Goal: Task Accomplishment & Management: Use online tool/utility

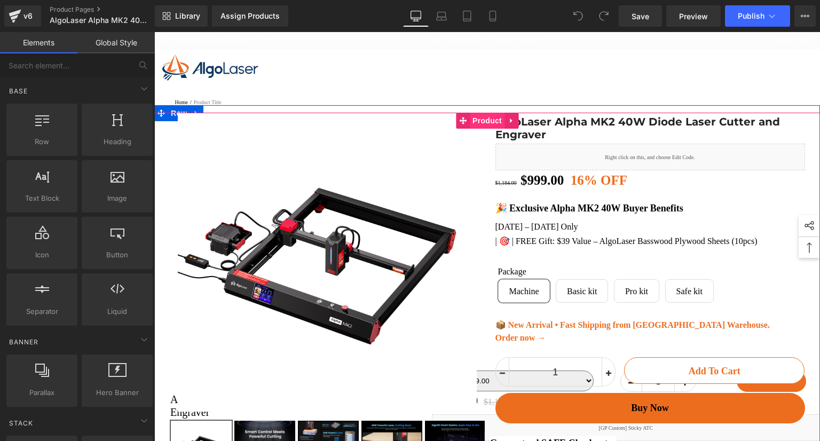
click at [480, 120] on span "Product" at bounding box center [487, 121] width 35 height 16
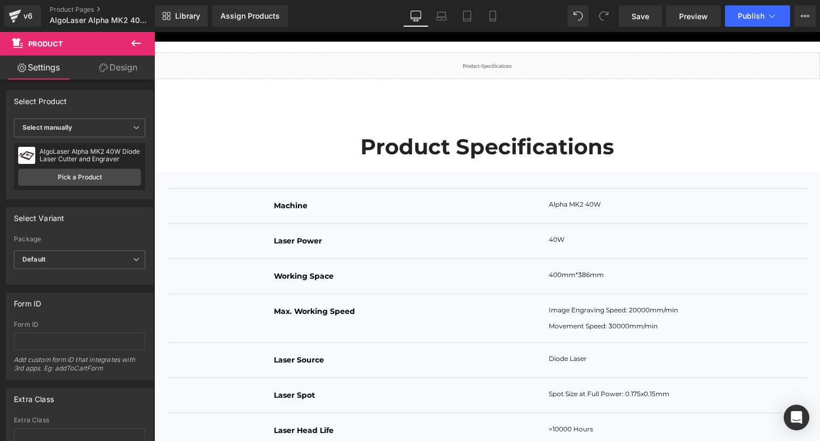
scroll to position [3864, 0]
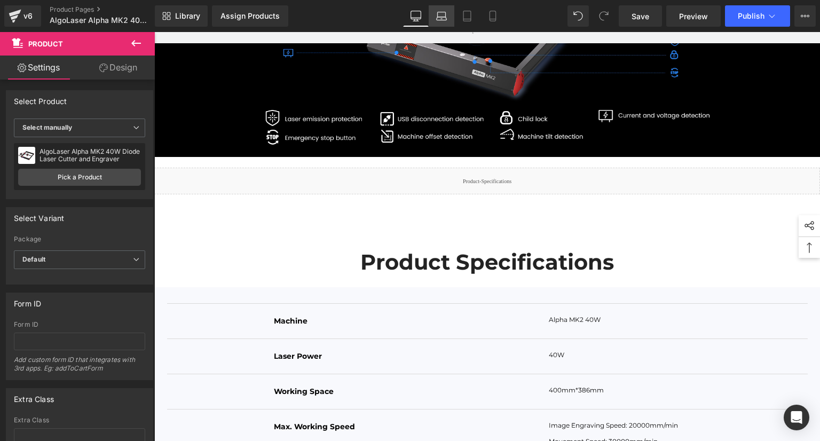
click at [444, 11] on icon at bounding box center [441, 16] width 11 height 11
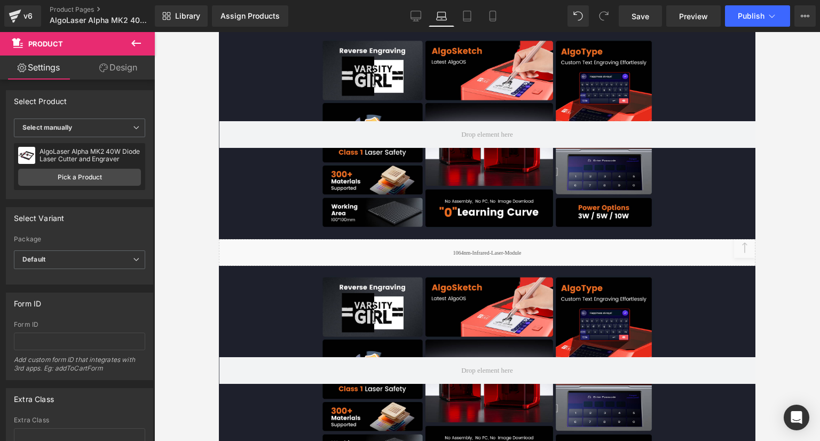
scroll to position [2339, 0]
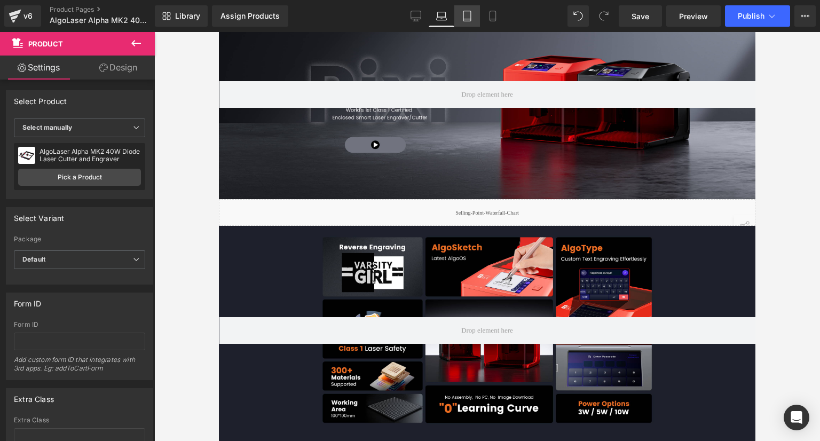
drag, startPoint x: 463, startPoint y: 14, endPoint x: 463, endPoint y: 20, distance: 5.9
click at [463, 14] on icon at bounding box center [467, 16] width 11 height 11
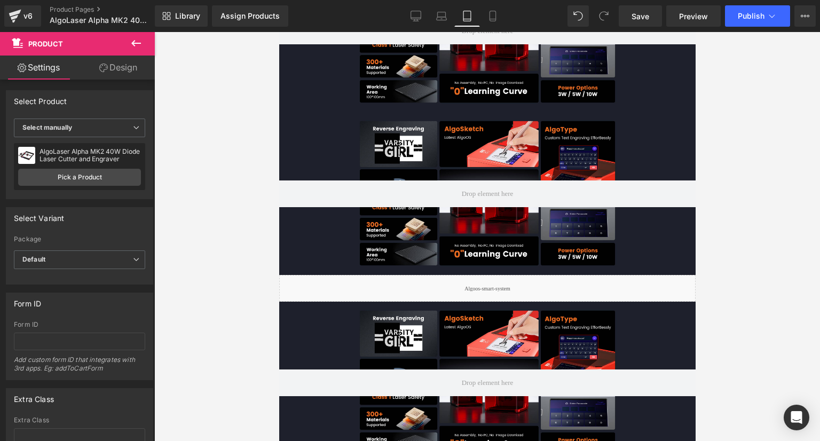
scroll to position [1687, 0]
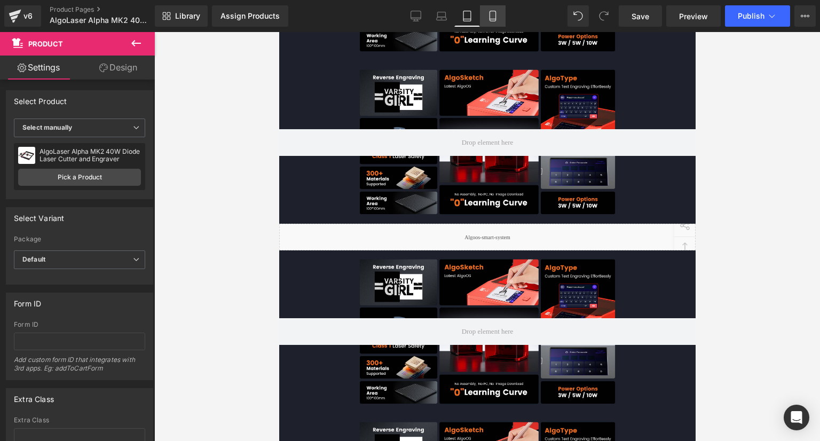
click at [491, 8] on link "Mobile" at bounding box center [493, 15] width 26 height 21
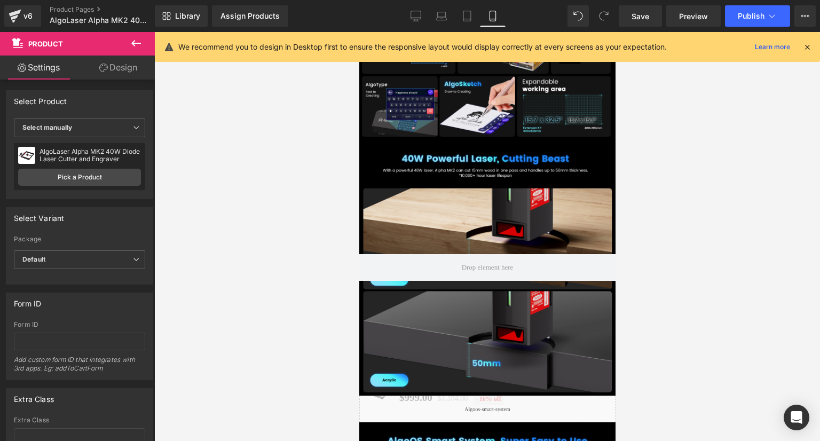
scroll to position [1595, 0]
click at [442, 15] on icon at bounding box center [441, 16] width 11 height 11
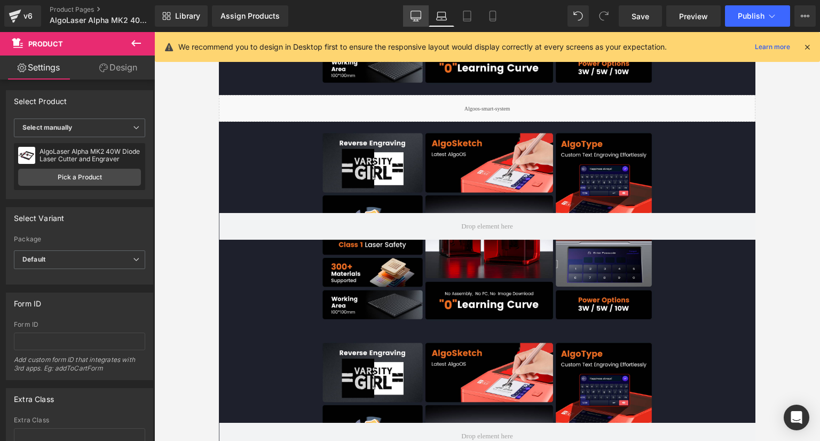
click at [411, 17] on link "Desktop" at bounding box center [416, 15] width 26 height 21
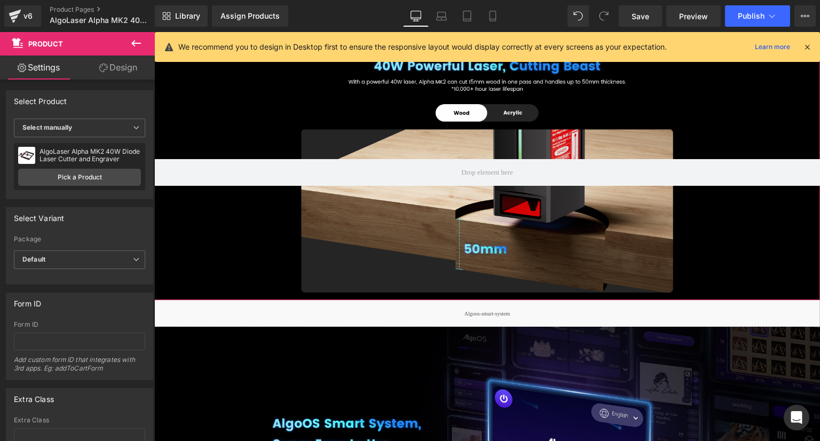
scroll to position [1320, 0]
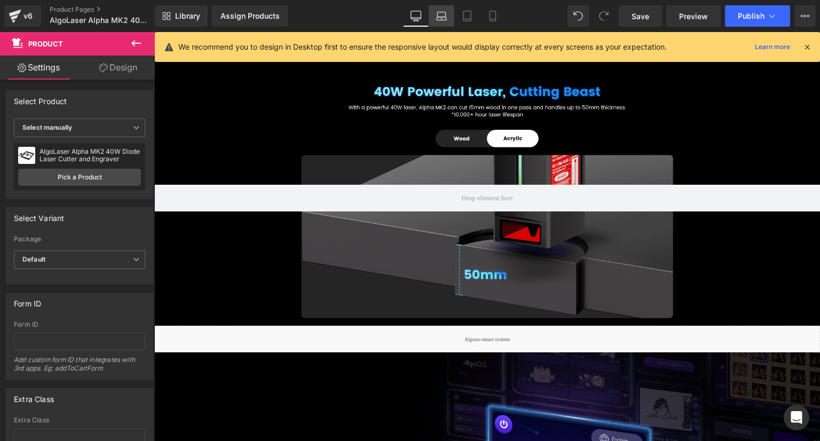
click at [440, 13] on icon at bounding box center [441, 16] width 11 height 11
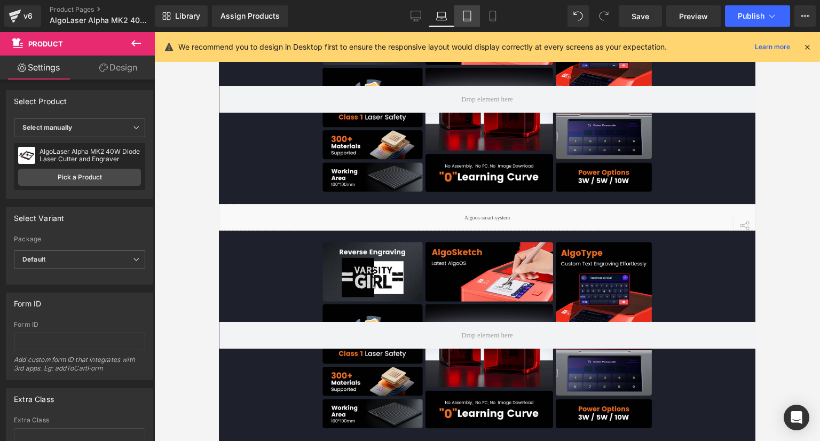
click at [460, 13] on link "Tablet" at bounding box center [467, 15] width 26 height 21
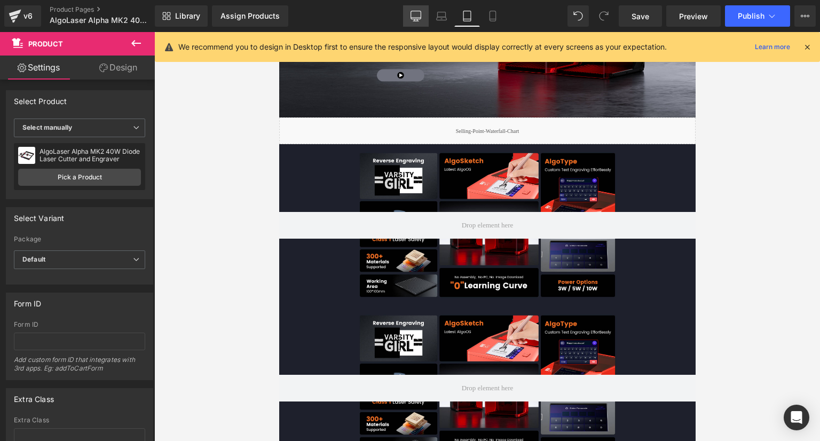
click at [412, 14] on icon at bounding box center [416, 16] width 11 height 11
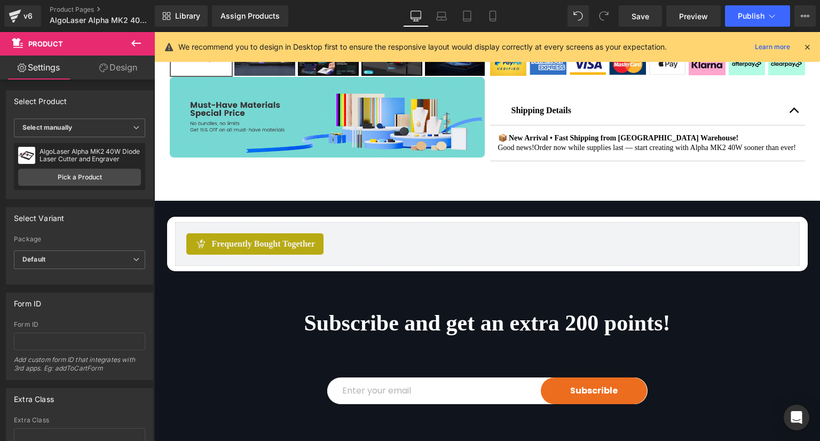
scroll to position [552, 0]
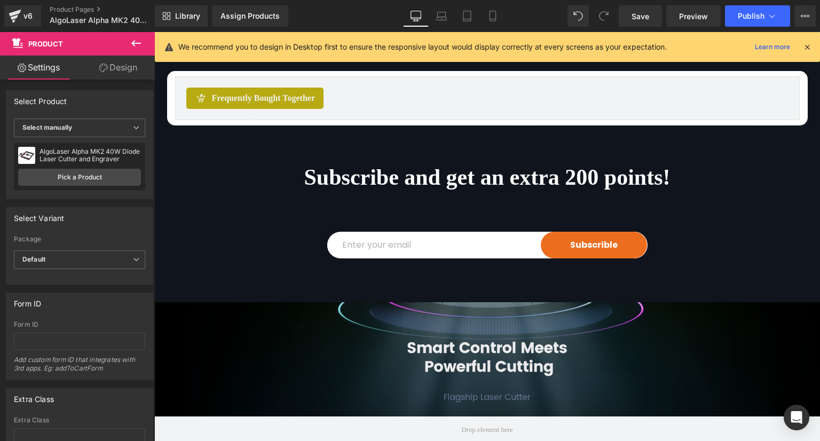
drag, startPoint x: 290, startPoint y: 195, endPoint x: 287, endPoint y: 202, distance: 7.2
click at [304, 190] on span "Subscribe and get an extra 200 points!" at bounding box center [487, 177] width 366 height 25
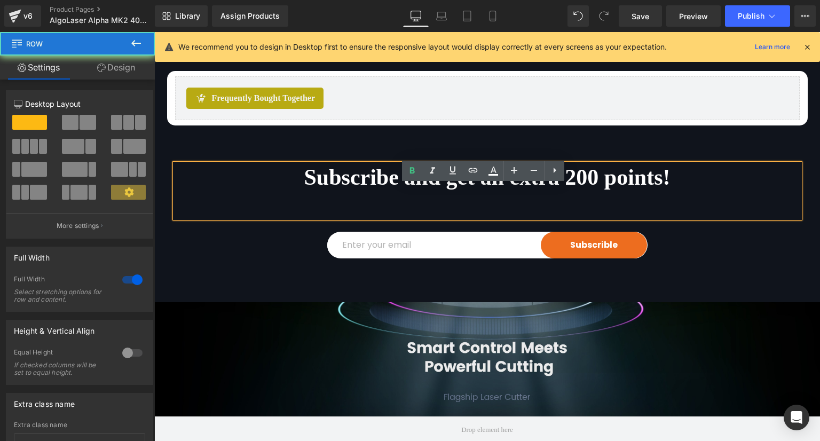
click at [252, 290] on div "Subscribe and get an extra 200 points! Heading Email Field Subscrible Submit Bu…" at bounding box center [487, 210] width 666 height 171
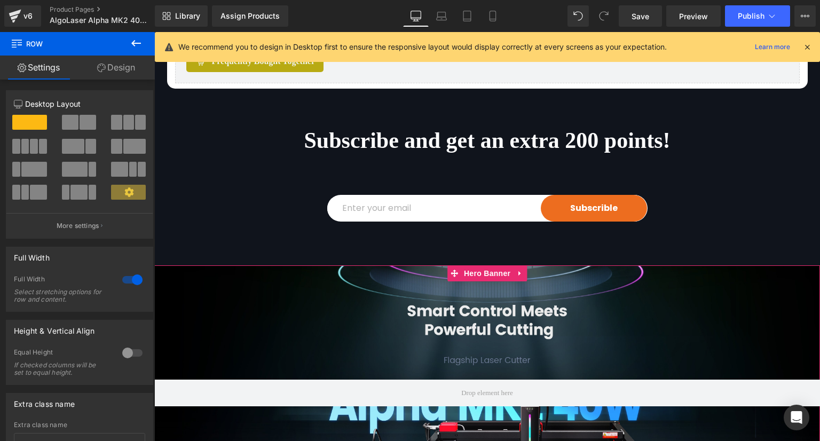
scroll to position [658, 0]
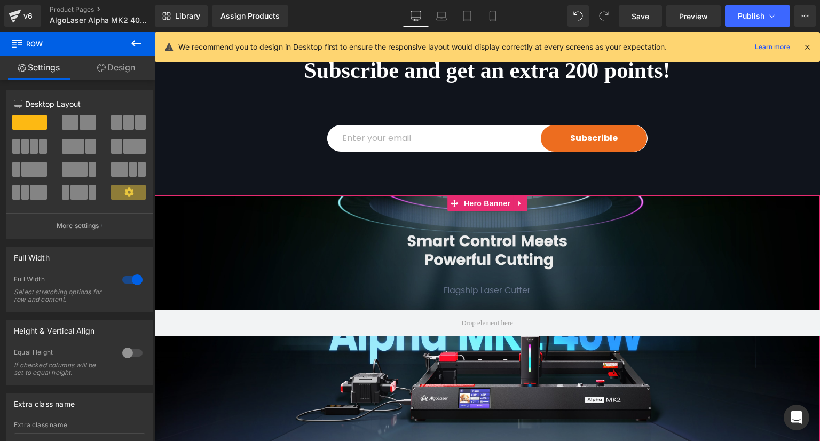
click at [257, 250] on div at bounding box center [487, 322] width 666 height 255
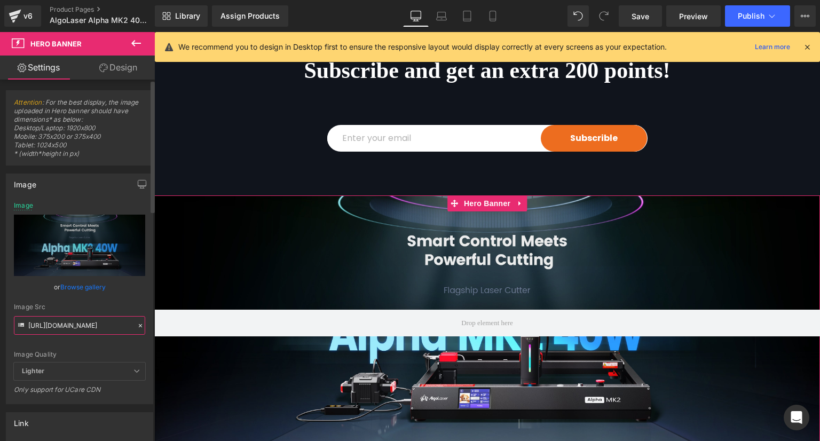
click at [89, 328] on input "[URL][DOMAIN_NAME]" at bounding box center [79, 325] width 131 height 19
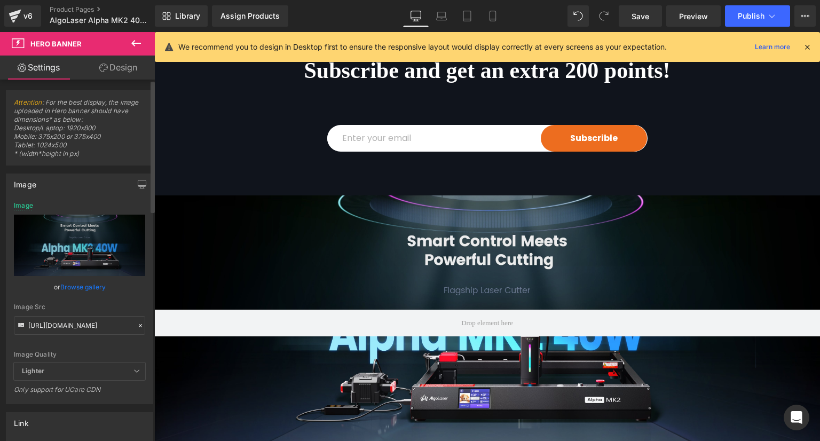
drag, startPoint x: 138, startPoint y: 184, endPoint x: 117, endPoint y: 190, distance: 22.2
click at [138, 184] on icon "button" at bounding box center [142, 184] width 9 height 9
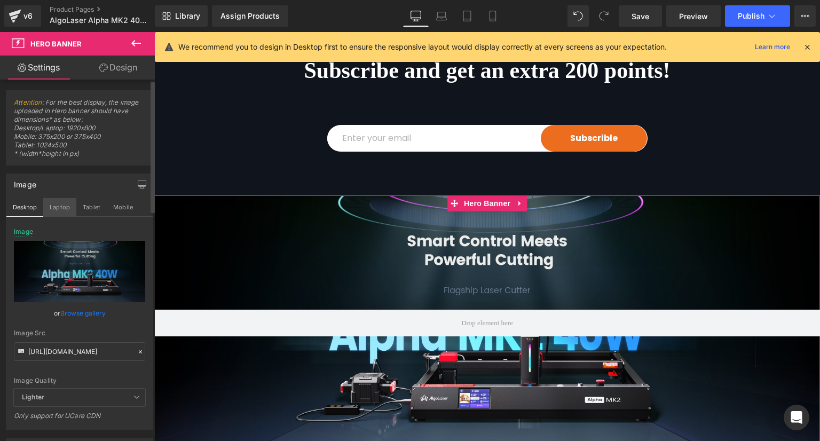
click at [59, 209] on button "Laptop" at bounding box center [59, 207] width 33 height 18
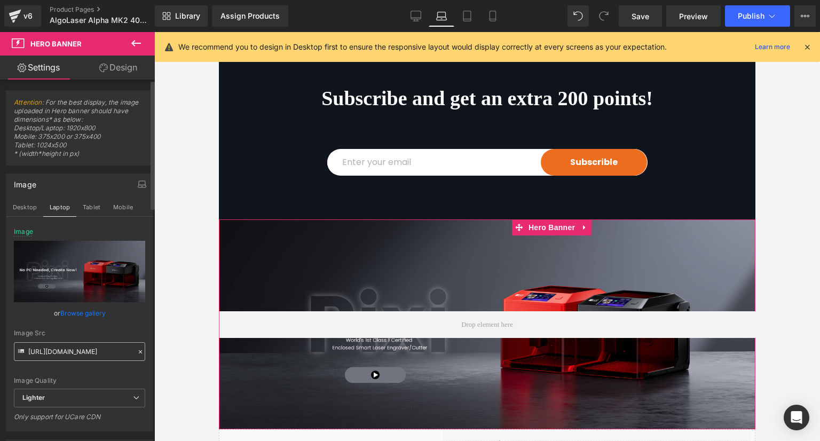
scroll to position [651, 0]
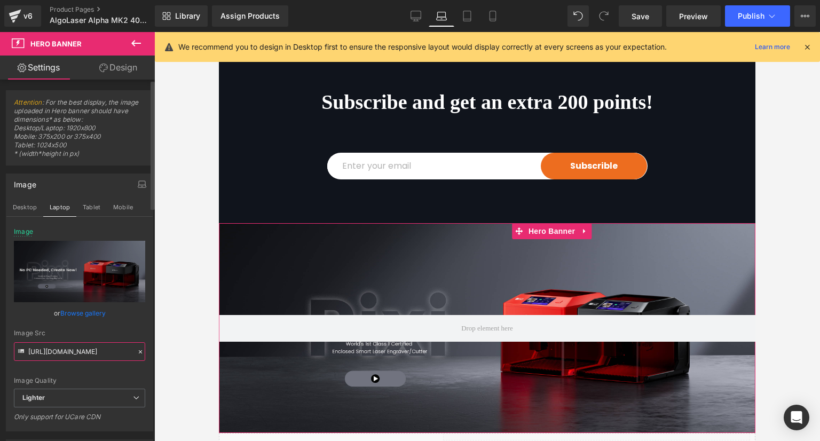
click at [85, 352] on input "[URL][DOMAIN_NAME]" at bounding box center [79, 351] width 131 height 19
paste input "[DOMAIN_NAME][URL]"
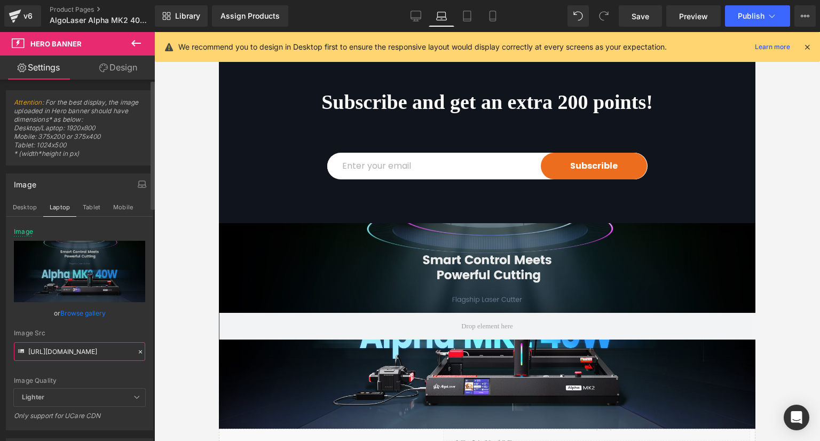
type input "[URL][DOMAIN_NAME]"
click at [92, 335] on div "Image Src" at bounding box center [79, 332] width 131 height 7
click at [26, 17] on div "v6" at bounding box center [27, 16] width 13 height 14
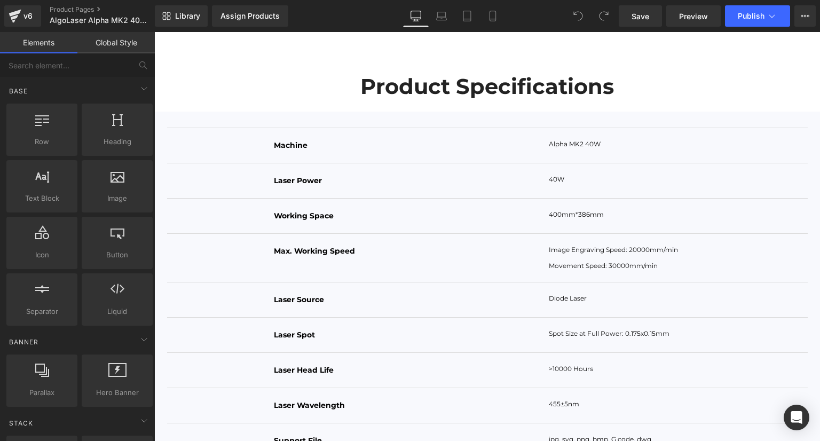
scroll to position [4003, 0]
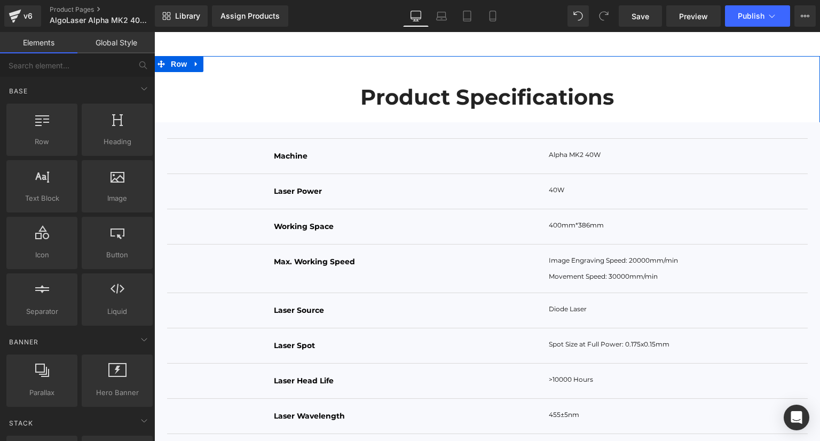
click at [194, 153] on span "Row" at bounding box center [191, 146] width 17 height 13
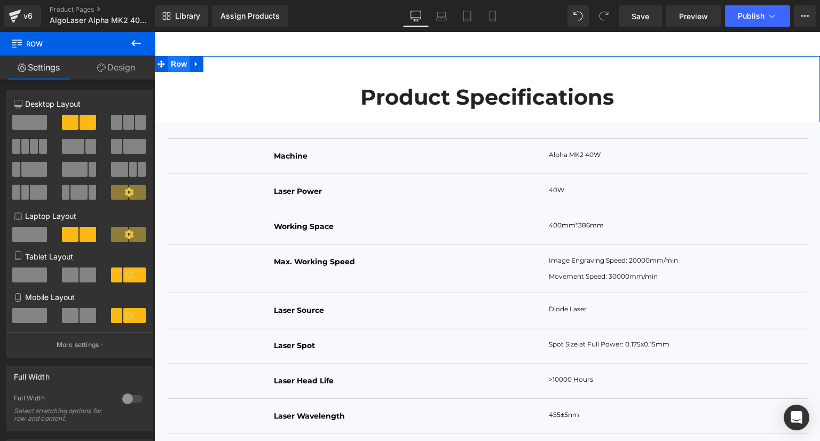
click at [177, 72] on span "Row" at bounding box center [178, 64] width 21 height 16
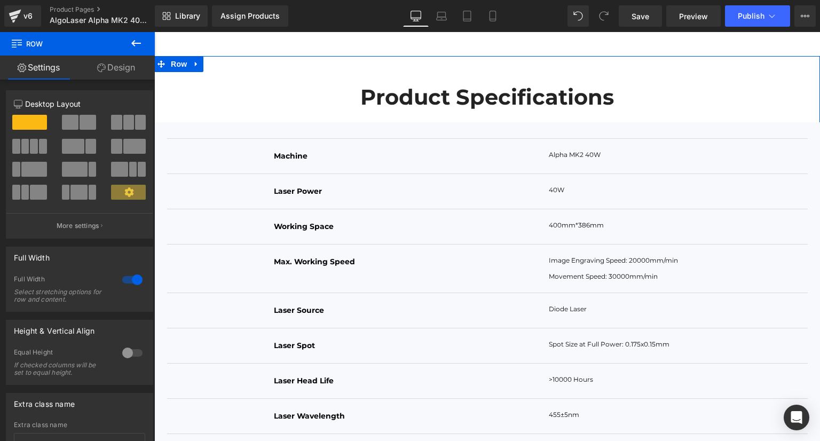
scroll to position [3949, 0]
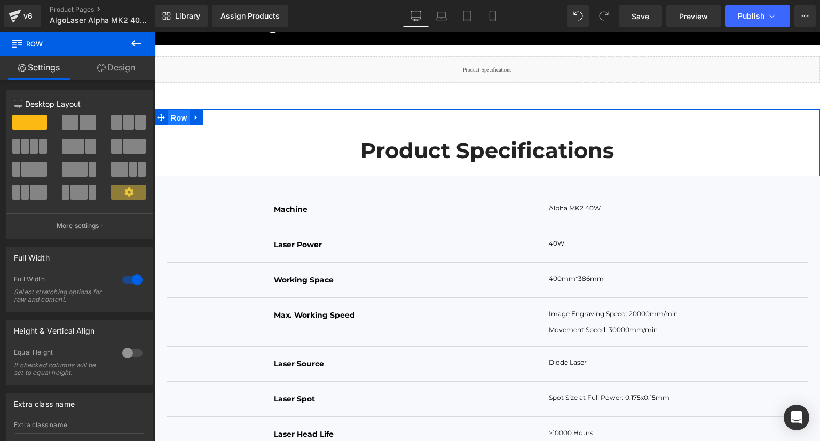
drag, startPoint x: 172, startPoint y: 139, endPoint x: 289, endPoint y: 222, distance: 143.0
click at [172, 126] on span "Row" at bounding box center [178, 118] width 21 height 16
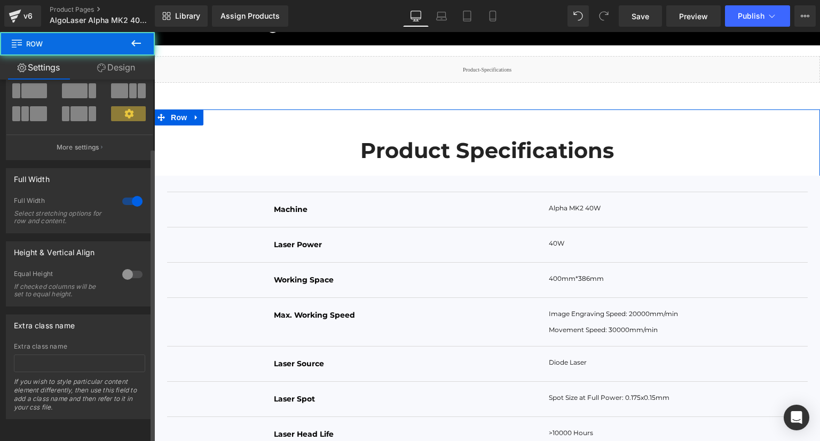
scroll to position [86, 0]
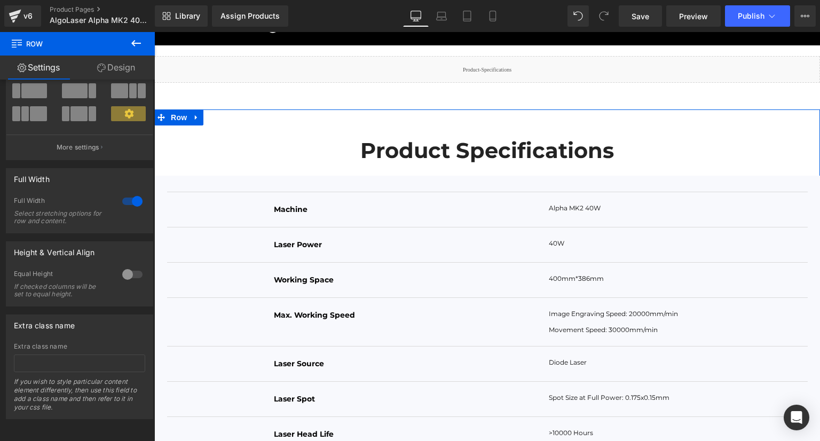
click at [120, 68] on link "Design" at bounding box center [115, 68] width 77 height 24
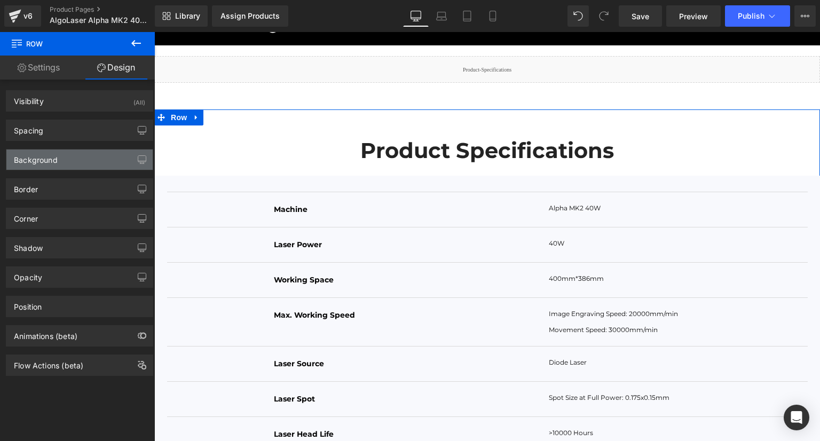
click at [58, 163] on div "Background" at bounding box center [79, 160] width 146 height 20
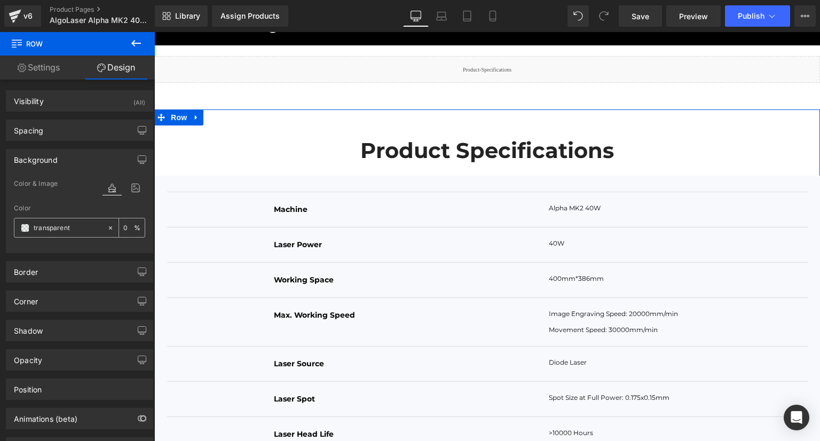
click at [19, 229] on div at bounding box center [60, 227] width 92 height 19
click at [23, 227] on span at bounding box center [25, 228] width 9 height 9
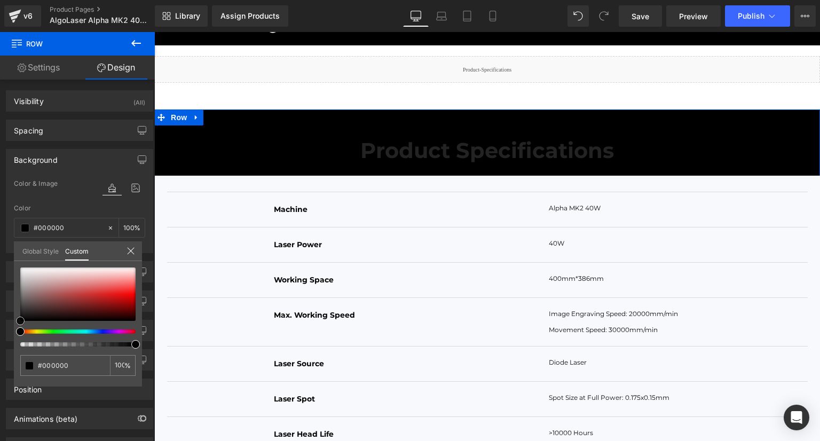
drag, startPoint x: 103, startPoint y: 307, endPoint x: 19, endPoint y: 331, distance: 87.7
click at [20, 331] on div at bounding box center [77, 307] width 115 height 79
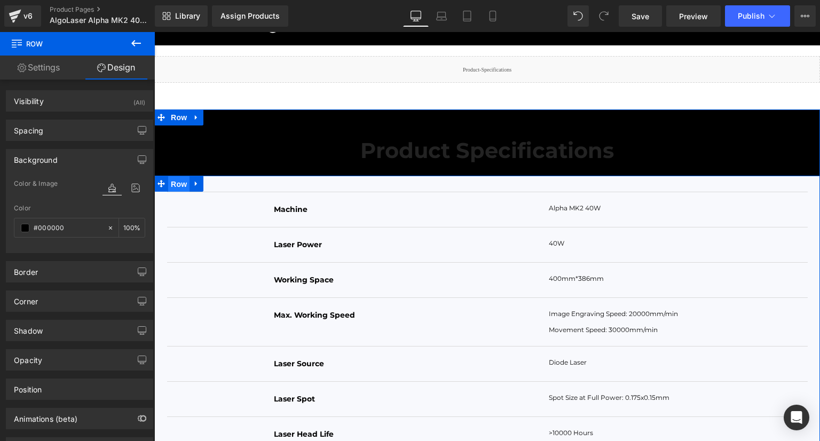
click at [172, 192] on span "Row" at bounding box center [178, 184] width 21 height 16
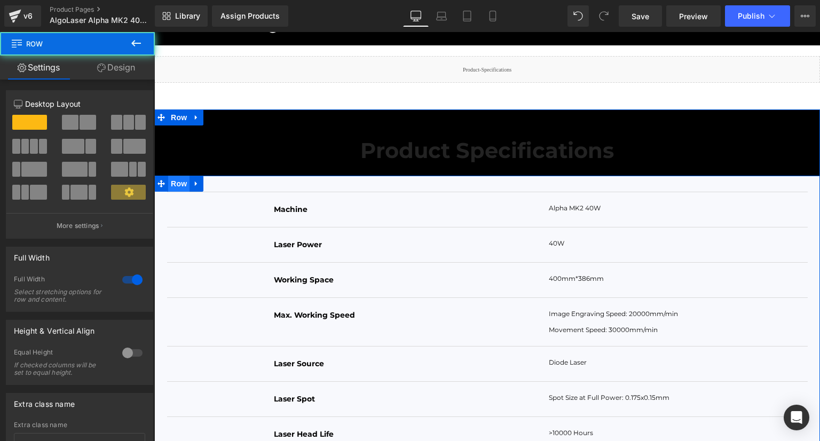
click at [175, 192] on span "Row" at bounding box center [178, 184] width 21 height 16
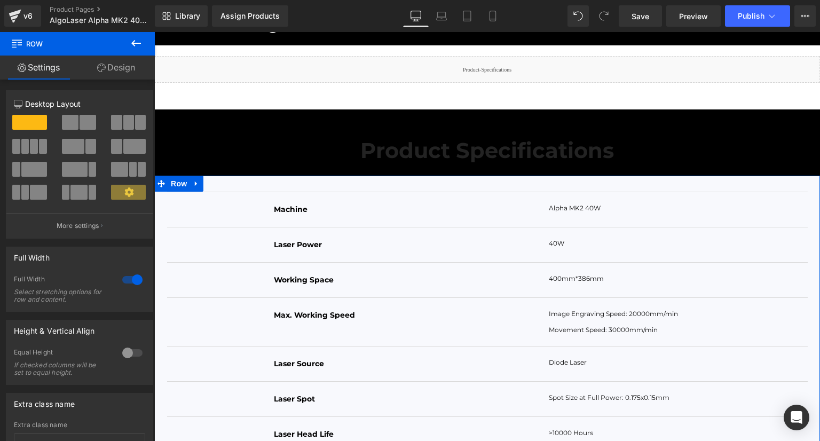
scroll to position [0, 0]
click at [130, 281] on div at bounding box center [133, 279] width 26 height 17
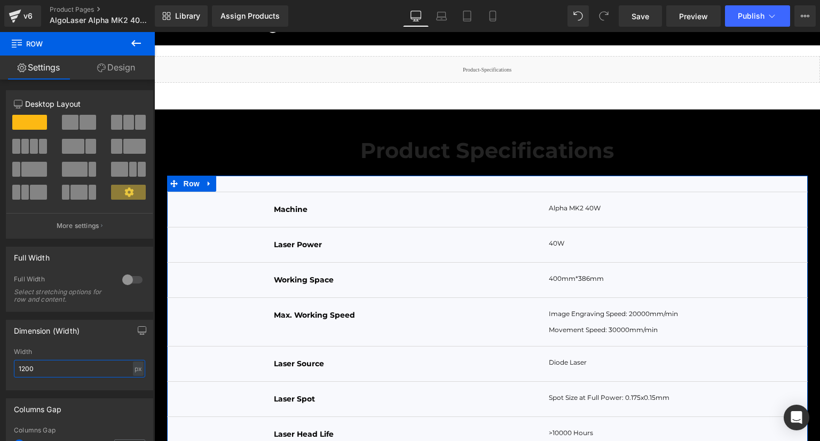
click at [49, 365] on input "1200" at bounding box center [79, 369] width 131 height 18
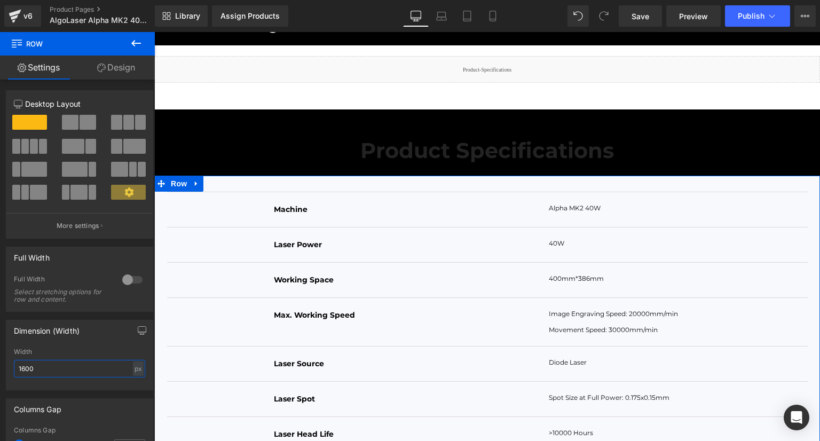
type input "1600"
click at [115, 74] on link "Design" at bounding box center [115, 68] width 77 height 24
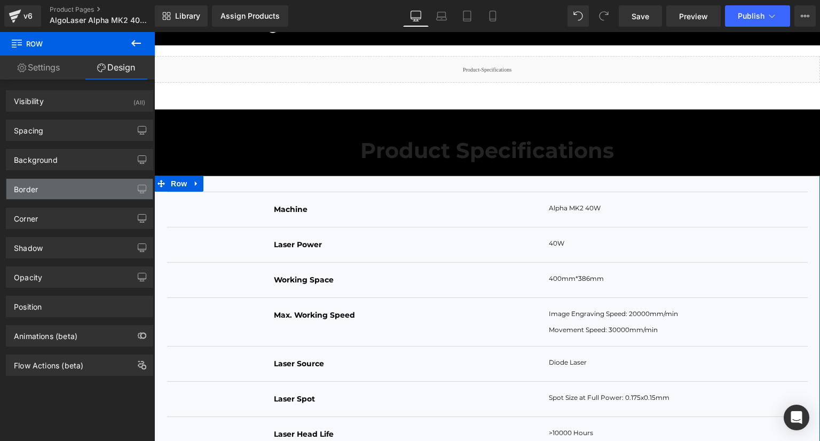
click at [70, 193] on div "Border" at bounding box center [79, 189] width 146 height 20
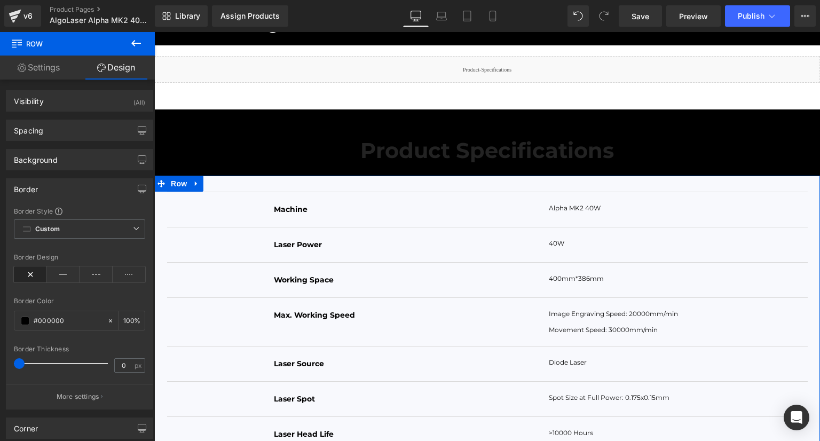
click at [70, 193] on div "Border" at bounding box center [79, 189] width 146 height 20
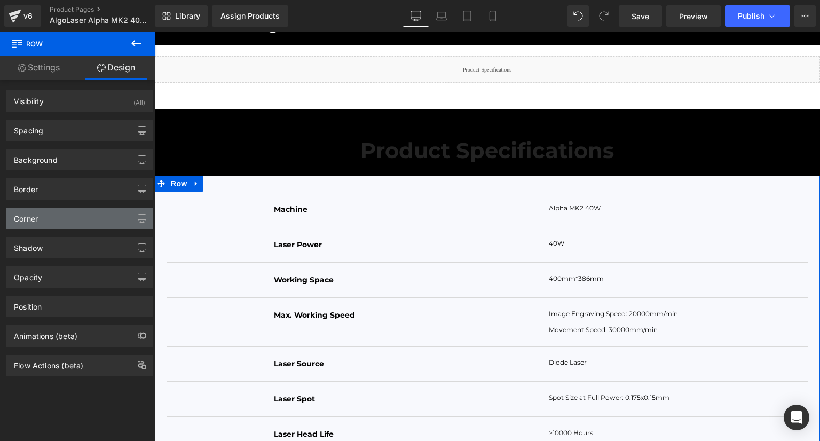
click at [65, 217] on div "Corner" at bounding box center [79, 218] width 146 height 20
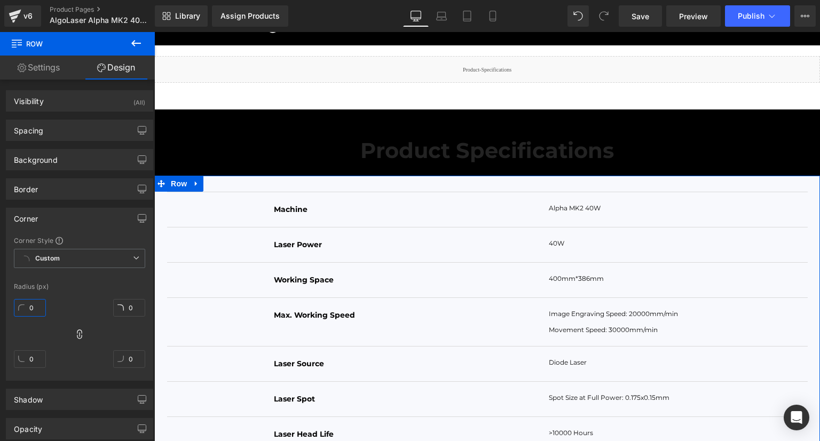
click at [34, 309] on input "0" at bounding box center [30, 308] width 32 height 18
type input "30"
click at [69, 306] on div "30 0 0 0" at bounding box center [79, 337] width 131 height 85
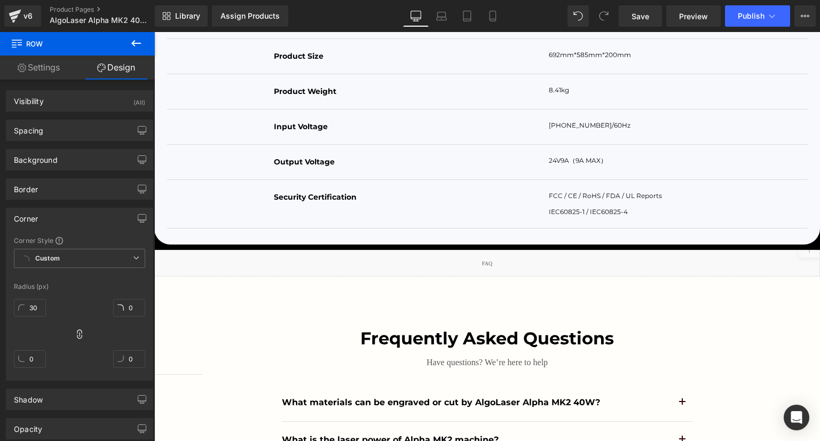
scroll to position [4537, 0]
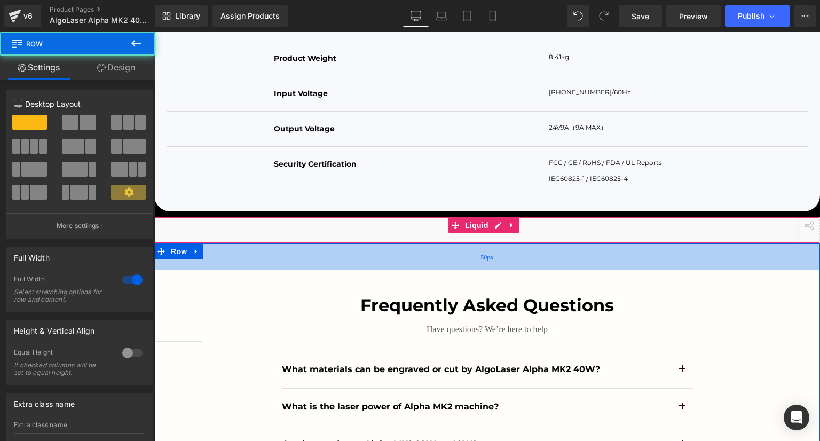
click at [341, 270] on div "50px" at bounding box center [487, 256] width 666 height 27
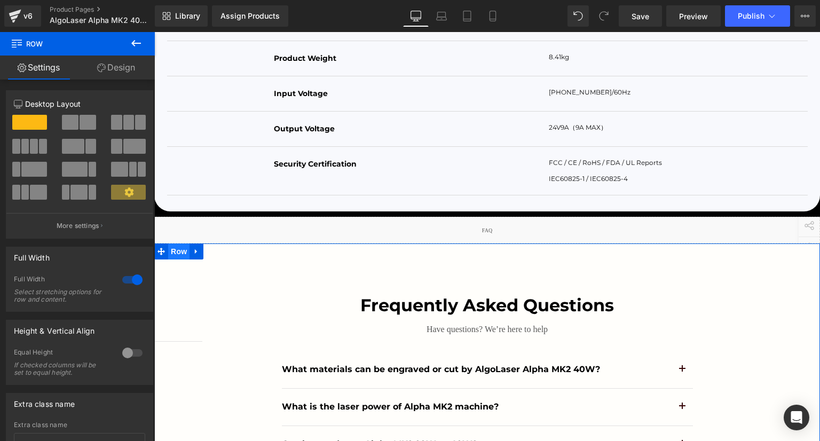
click at [178, 260] on span "Row" at bounding box center [178, 251] width 21 height 16
click at [177, 260] on span "Row" at bounding box center [178, 252] width 21 height 16
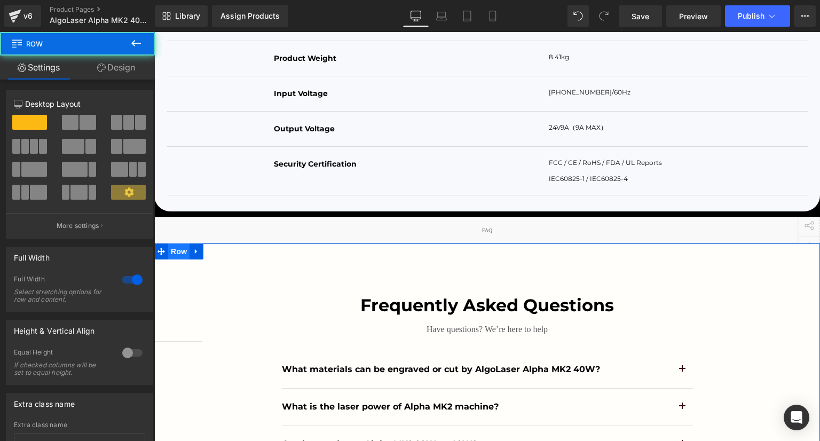
click at [177, 260] on span "Row" at bounding box center [178, 251] width 21 height 16
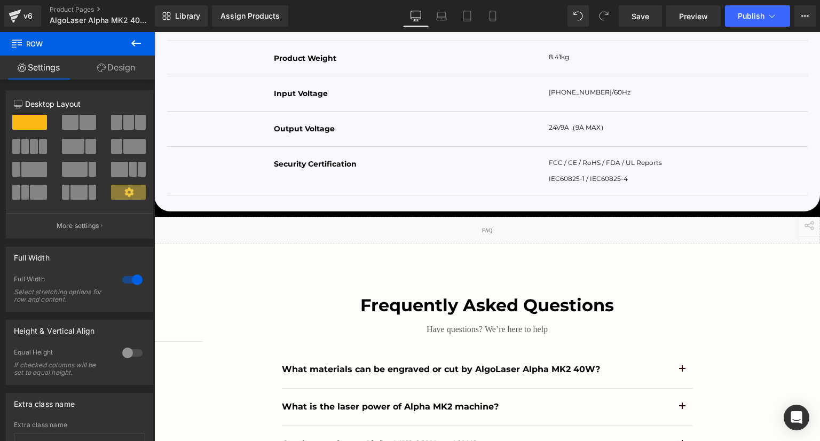
click at [135, 41] on icon at bounding box center [136, 43] width 10 height 6
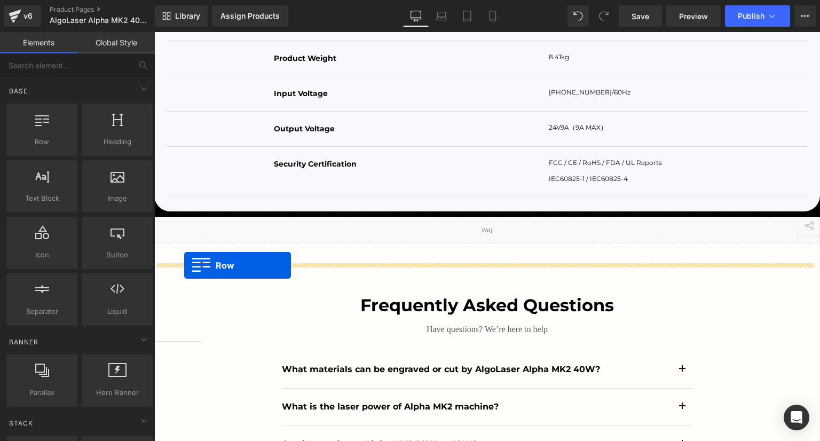
drag, startPoint x: 201, startPoint y: 164, endPoint x: 184, endPoint y: 265, distance: 102.9
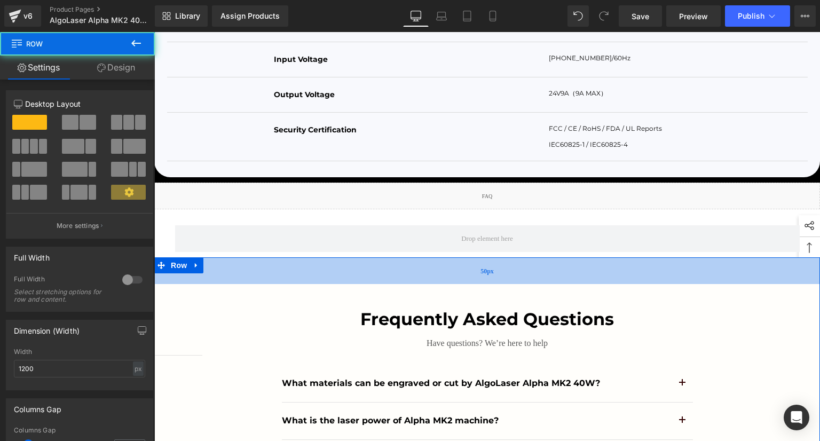
scroll to position [4590, 0]
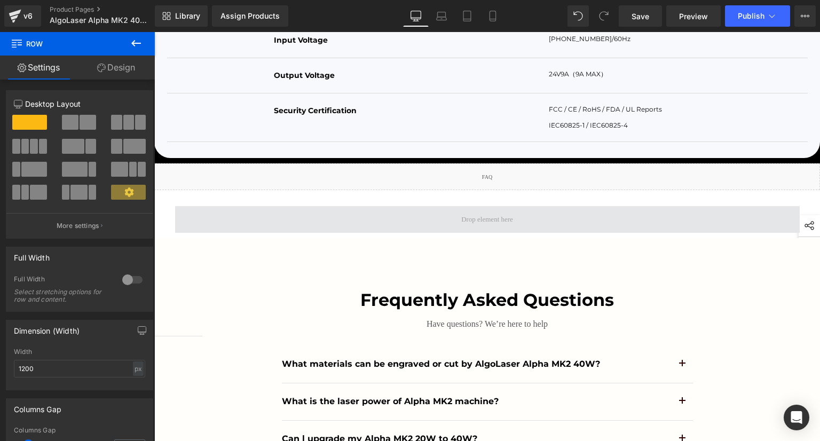
click at [224, 233] on span at bounding box center [487, 219] width 625 height 27
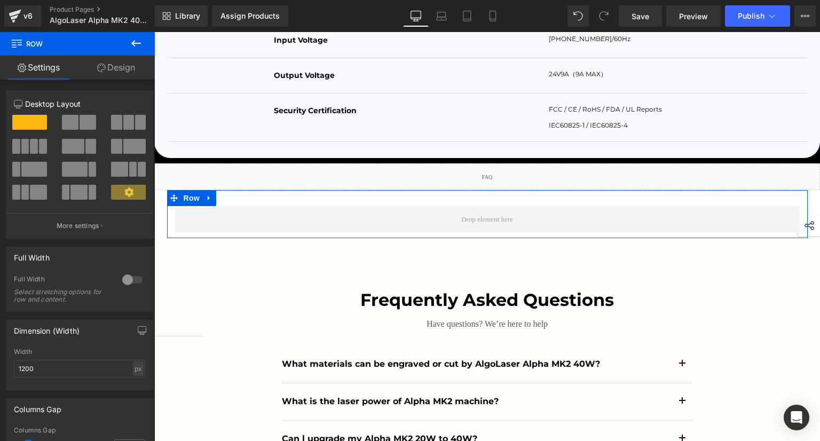
click at [127, 280] on div at bounding box center [133, 279] width 26 height 17
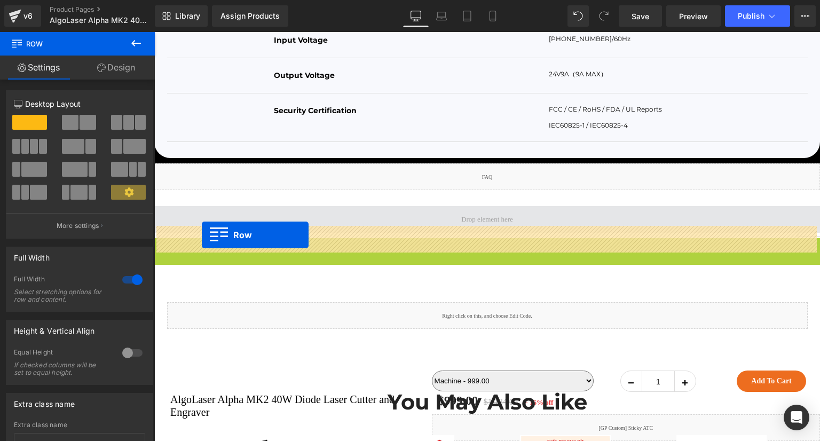
drag, startPoint x: 158, startPoint y: 263, endPoint x: 202, endPoint y: 235, distance: 52.1
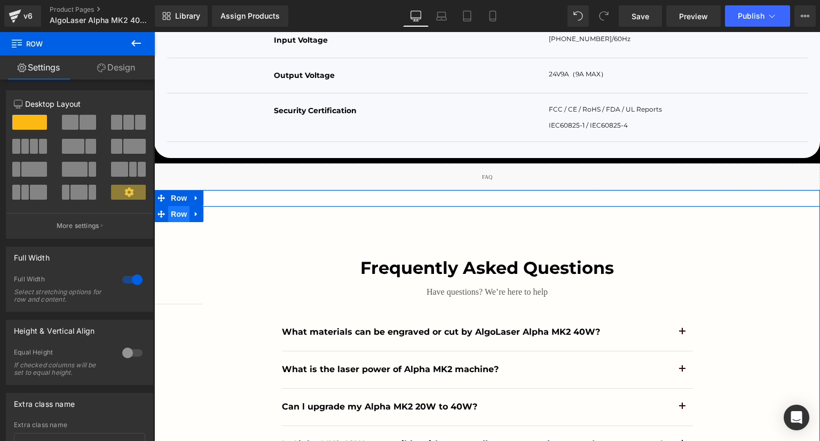
click at [173, 222] on span "Row" at bounding box center [178, 214] width 21 height 16
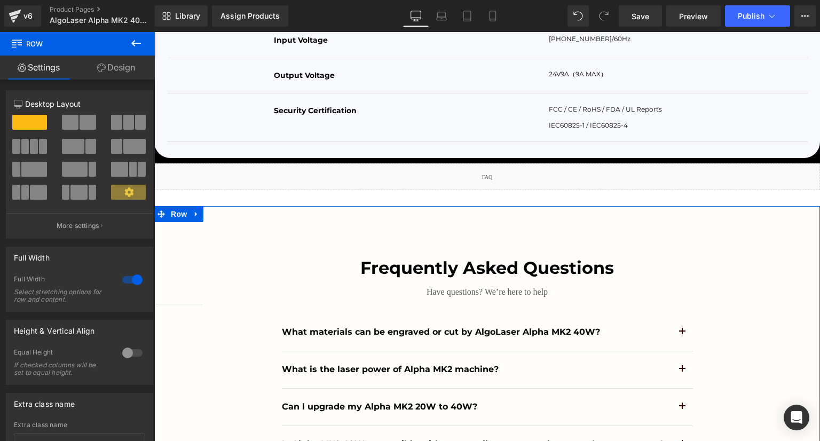
click at [124, 279] on div at bounding box center [133, 279] width 26 height 17
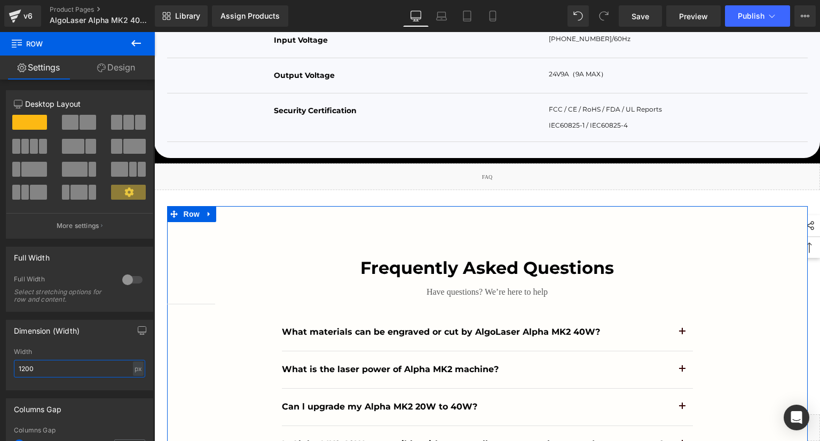
click at [87, 372] on input "1200" at bounding box center [79, 369] width 131 height 18
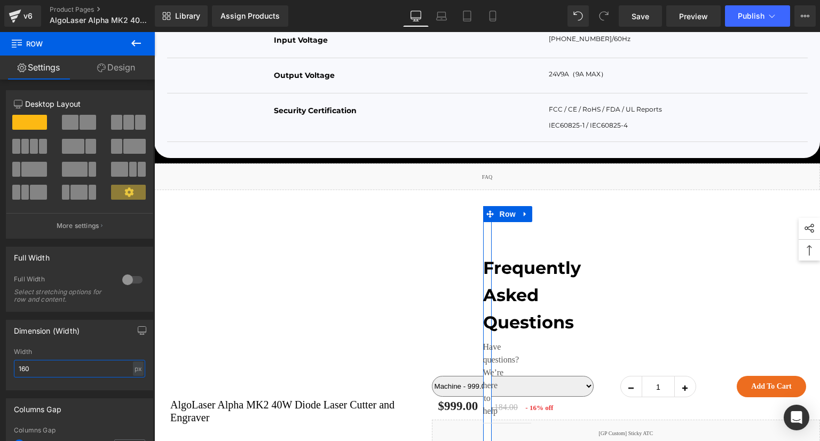
type input "1600"
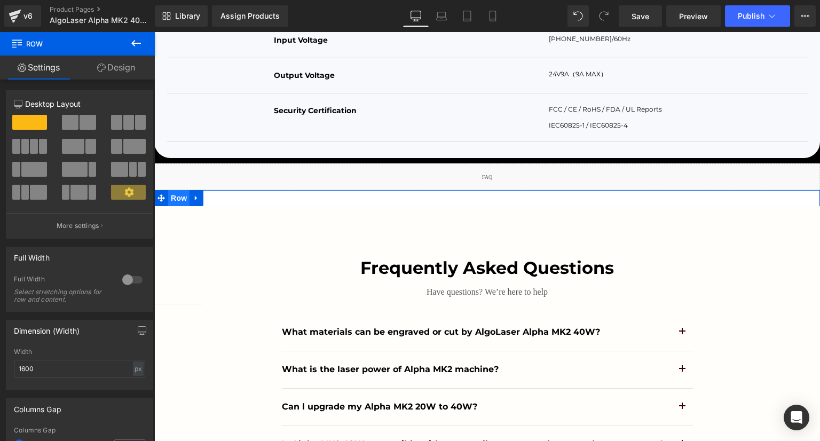
click at [178, 206] on span "Row" at bounding box center [178, 198] width 21 height 16
click at [124, 71] on link "Design" at bounding box center [115, 68] width 77 height 24
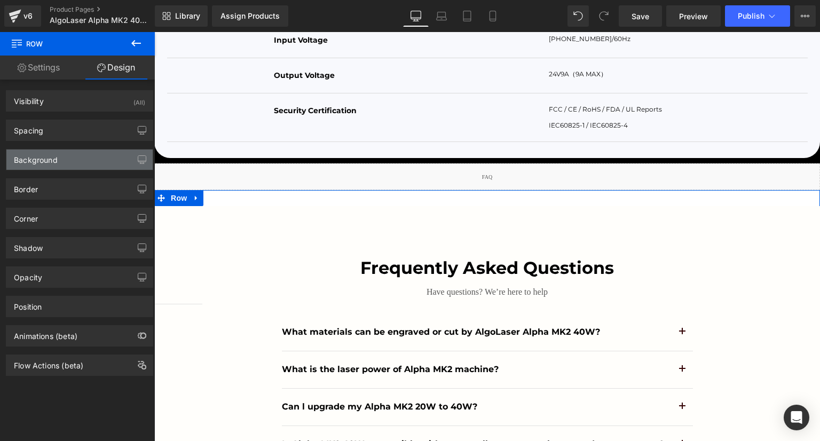
click at [50, 160] on div "Background" at bounding box center [36, 157] width 44 height 15
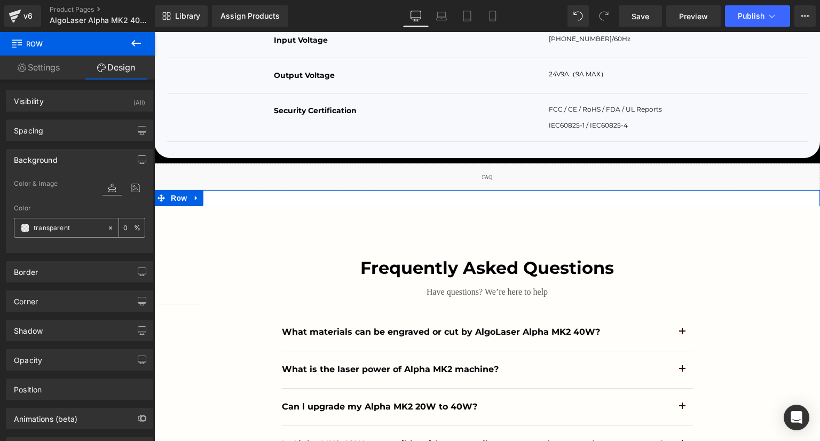
click at [21, 224] on span at bounding box center [25, 228] width 9 height 9
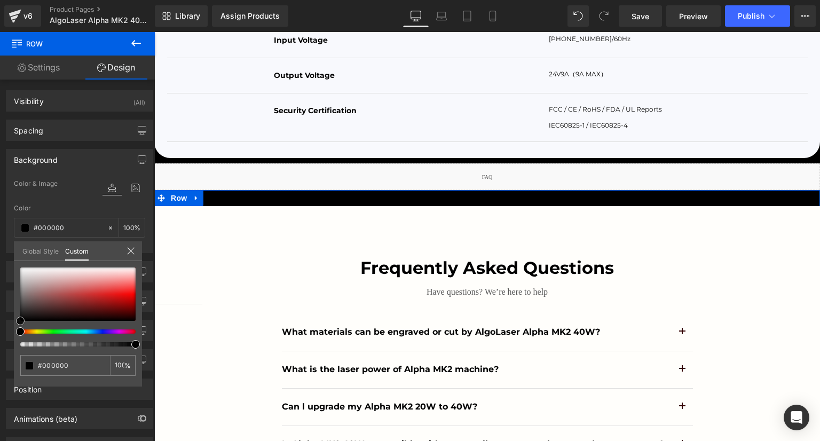
drag, startPoint x: 66, startPoint y: 279, endPoint x: 10, endPoint y: 321, distance: 70.3
click at [10, 253] on div "Background Color & Image color Color transparent 0 % Image Replace Image Upload…" at bounding box center [80, 197] width 160 height 112
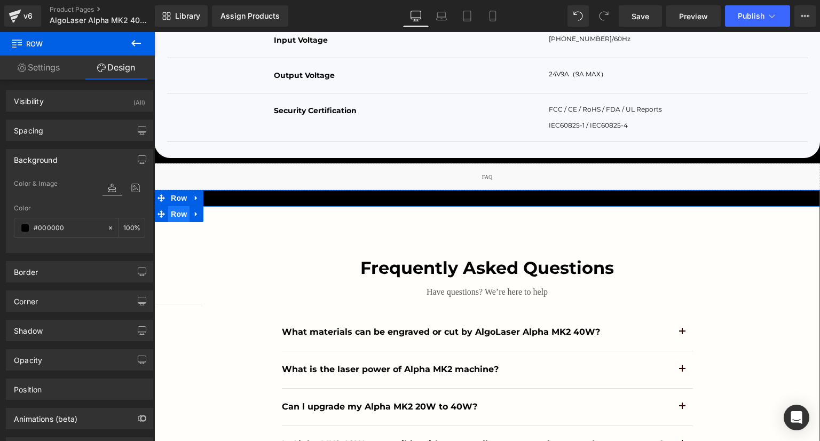
click at [178, 222] on span "Row" at bounding box center [178, 214] width 21 height 16
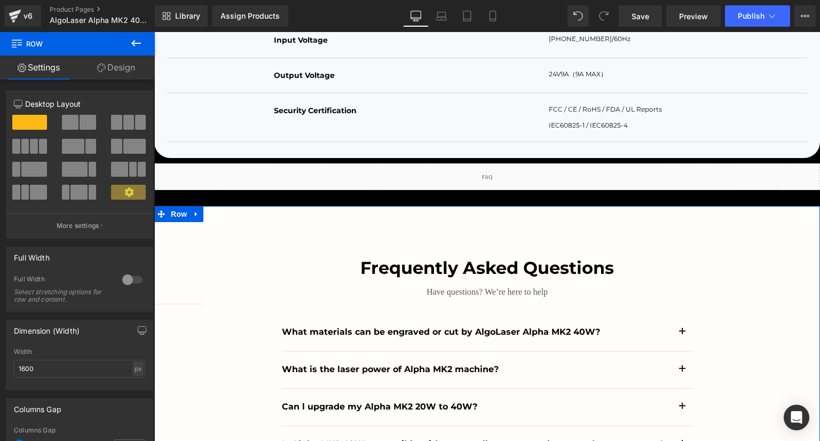
scroll to position [107, 0]
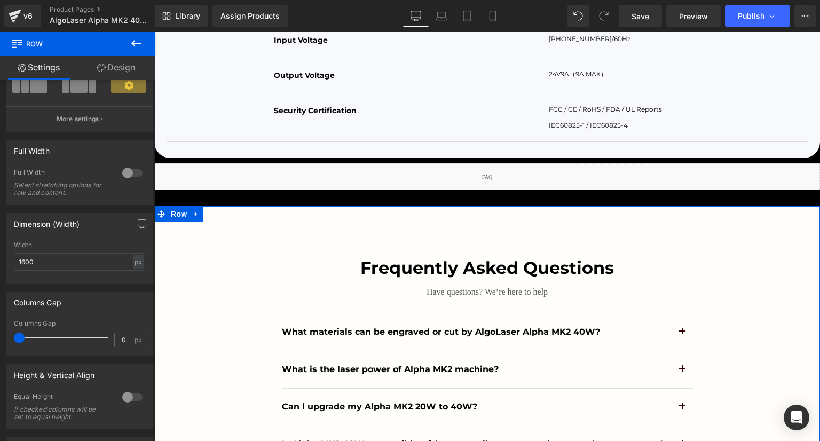
click at [122, 67] on link "Design" at bounding box center [115, 68] width 77 height 24
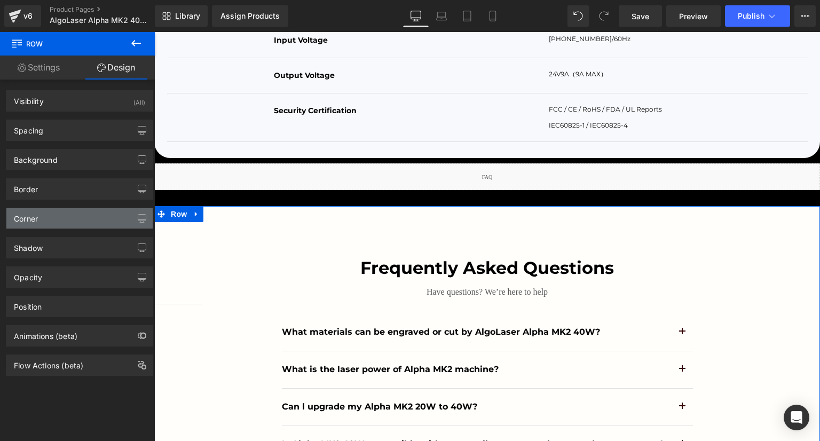
click at [58, 219] on div "Corner" at bounding box center [79, 218] width 146 height 20
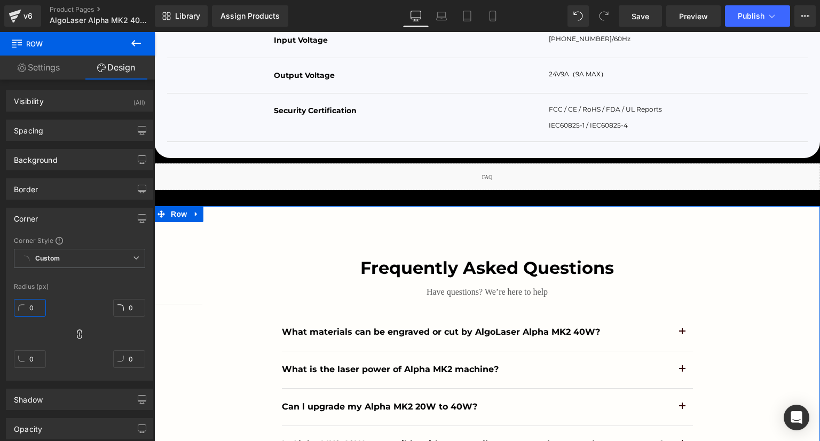
click at [40, 302] on input "0" at bounding box center [30, 308] width 32 height 18
type input "30"
click at [83, 285] on div "Radius (px)" at bounding box center [79, 286] width 131 height 7
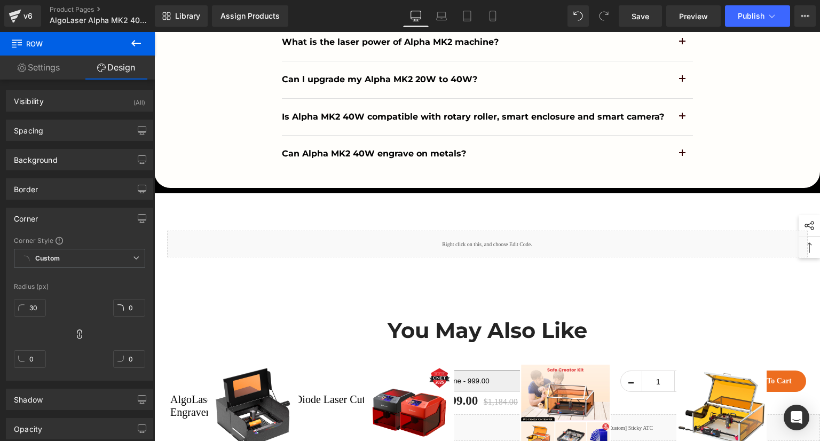
scroll to position [4910, 0]
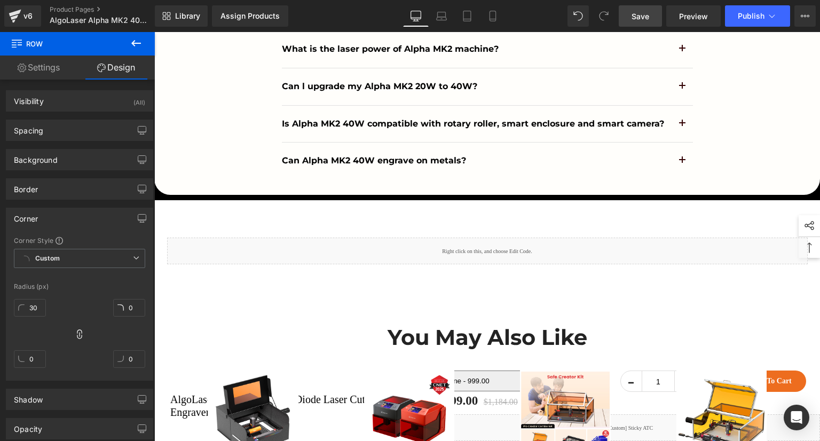
drag, startPoint x: 649, startPoint y: 15, endPoint x: 514, endPoint y: 237, distance: 259.1
click at [649, 15] on span "Save" at bounding box center [641, 16] width 18 height 11
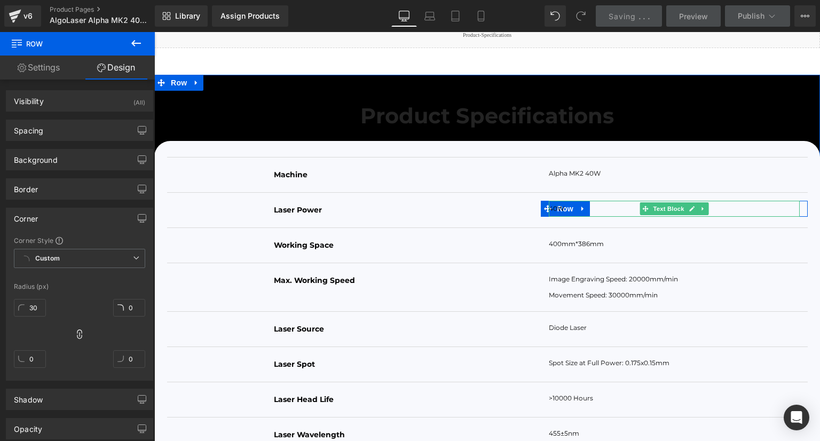
scroll to position [4003, 0]
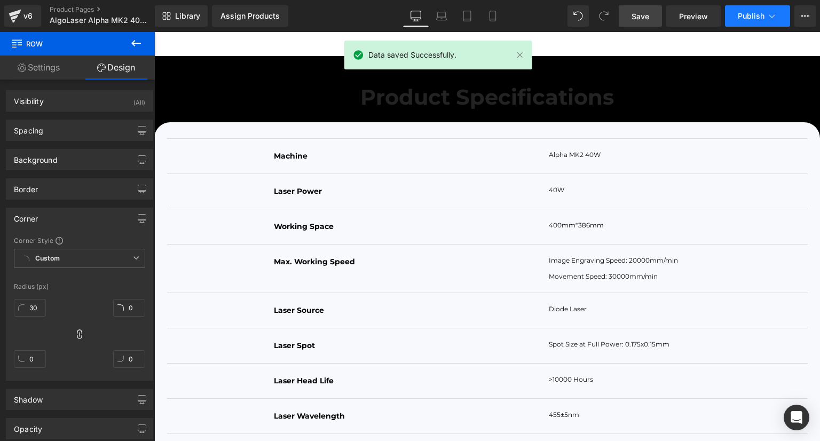
click at [750, 18] on span "Publish" at bounding box center [751, 16] width 27 height 9
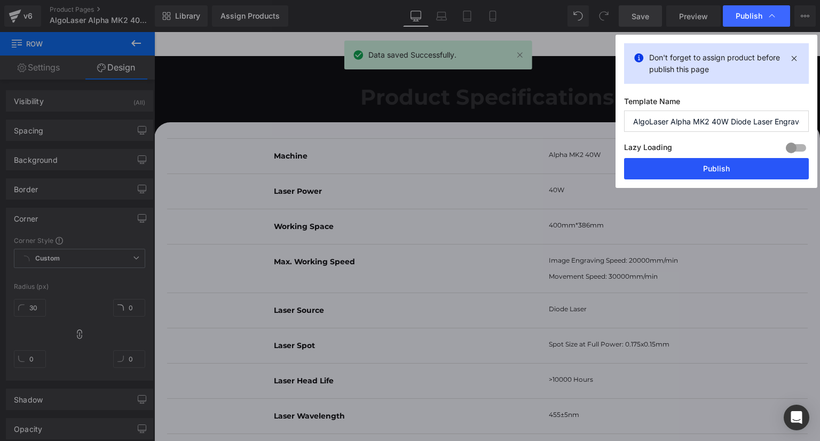
click at [740, 175] on button "Publish" at bounding box center [716, 168] width 185 height 21
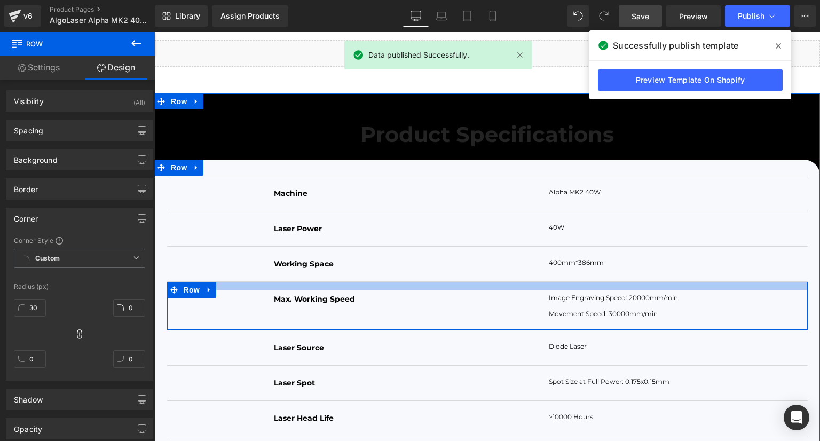
scroll to position [3949, 0]
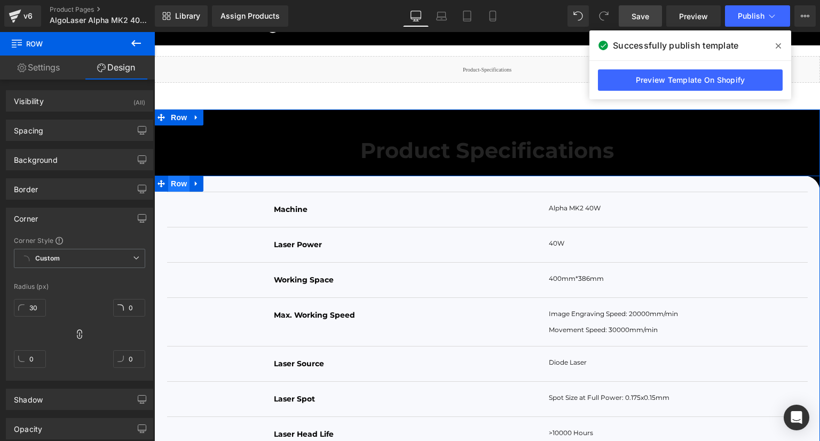
click at [177, 192] on span "Row" at bounding box center [178, 184] width 21 height 16
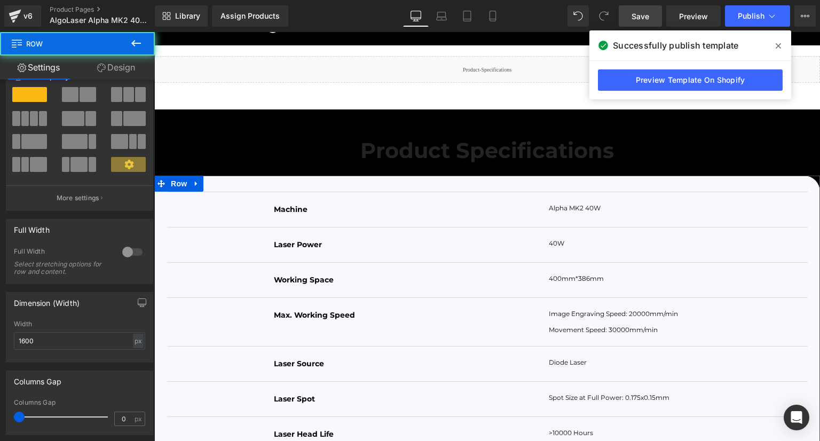
scroll to position [53, 0]
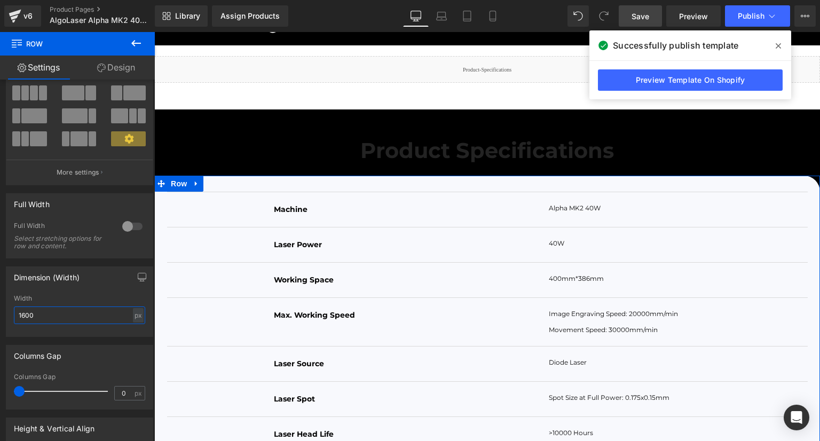
click at [53, 321] on input "1600" at bounding box center [79, 315] width 131 height 18
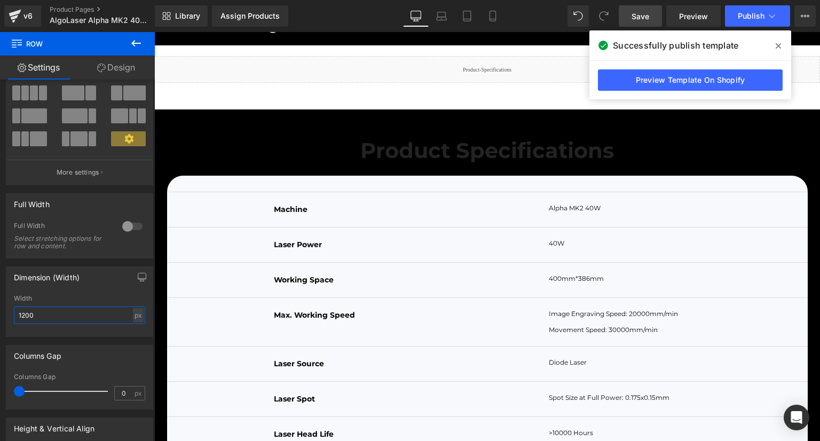
type input "1200"
drag, startPoint x: 142, startPoint y: 41, endPoint x: 125, endPoint y: 71, distance: 33.9
click at [142, 41] on icon at bounding box center [136, 43] width 13 height 13
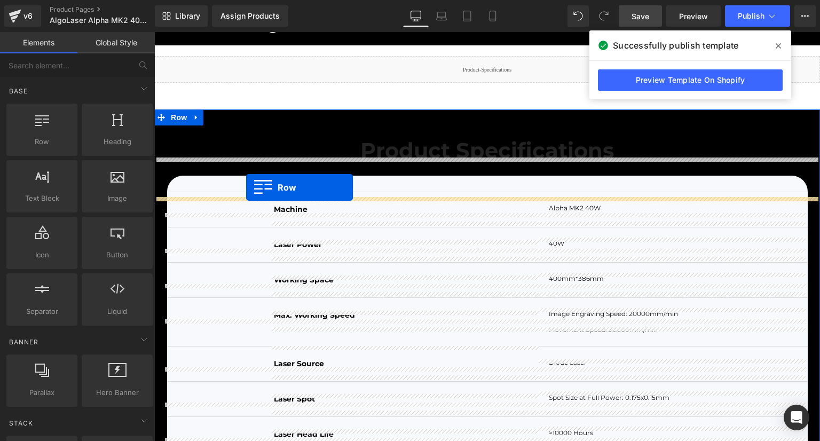
drag, startPoint x: 191, startPoint y: 168, endPoint x: 247, endPoint y: 187, distance: 58.9
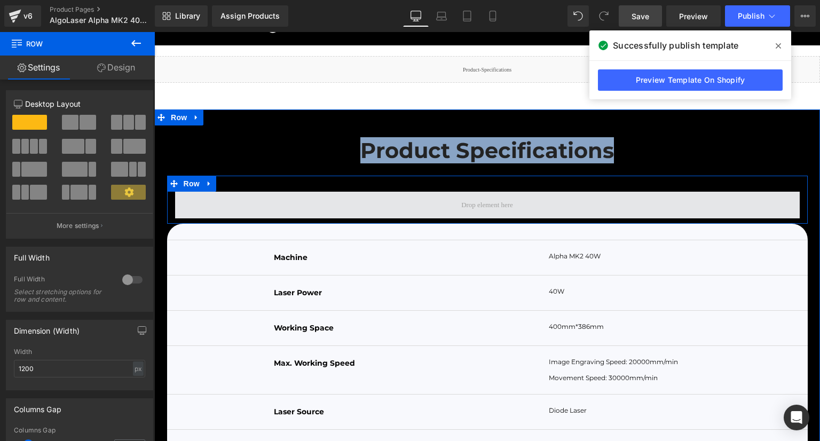
drag, startPoint x: 247, startPoint y: 187, endPoint x: 248, endPoint y: 216, distance: 28.3
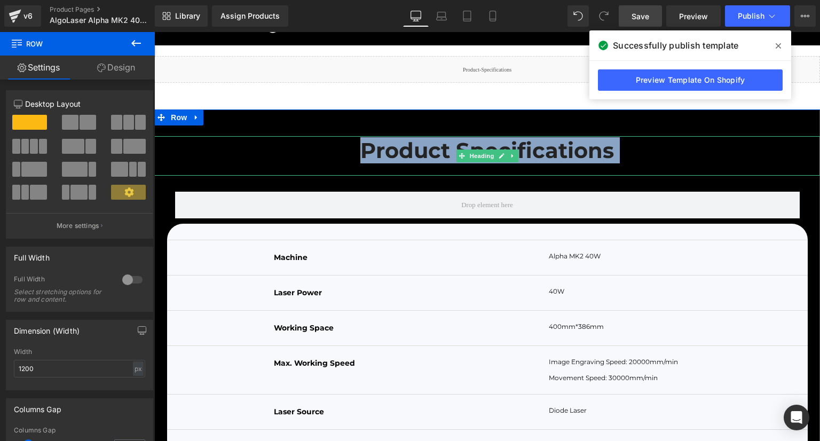
click at [326, 160] on h1 "Product Specifications" at bounding box center [487, 151] width 666 height 18
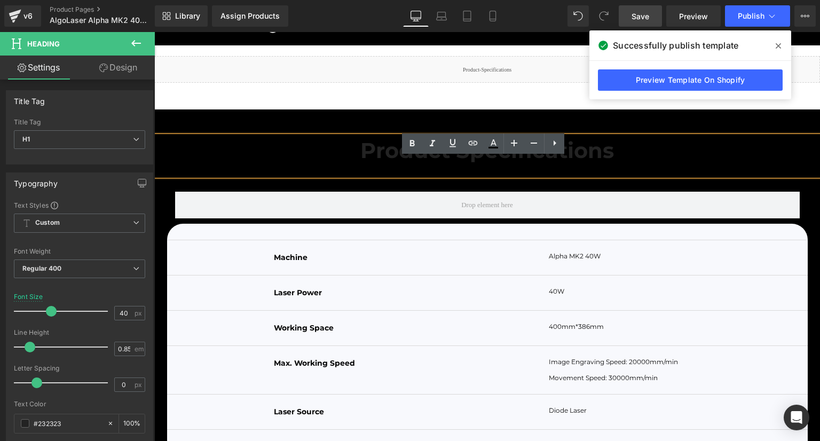
drag, startPoint x: 280, startPoint y: 144, endPoint x: 337, endPoint y: 180, distance: 68.1
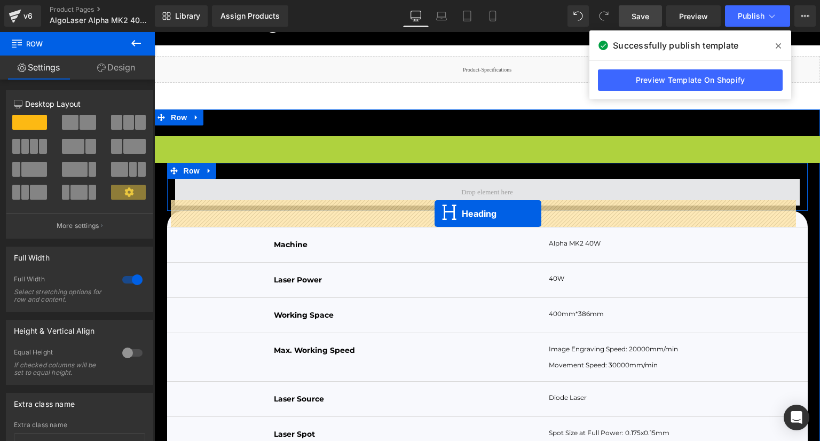
drag, startPoint x: 457, startPoint y: 179, endPoint x: 435, endPoint y: 214, distance: 40.9
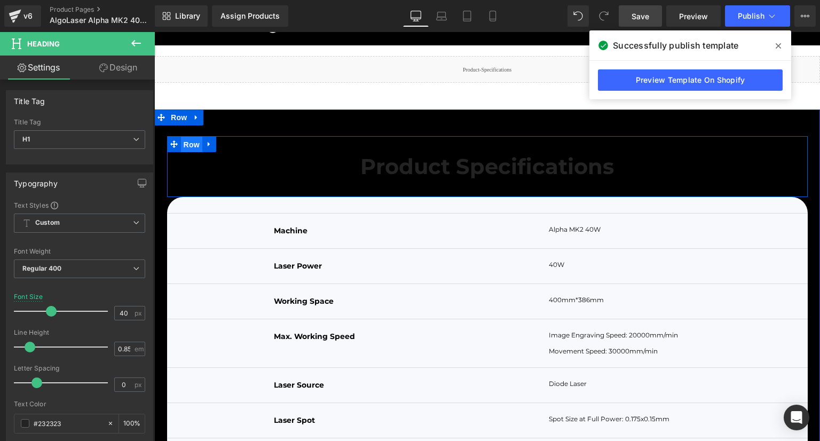
click at [188, 153] on span "Row" at bounding box center [191, 145] width 21 height 16
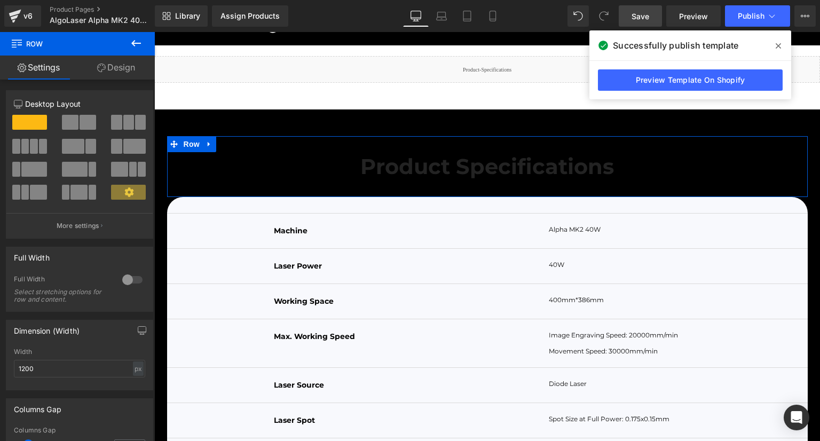
click at [113, 66] on link "Design" at bounding box center [115, 68] width 77 height 24
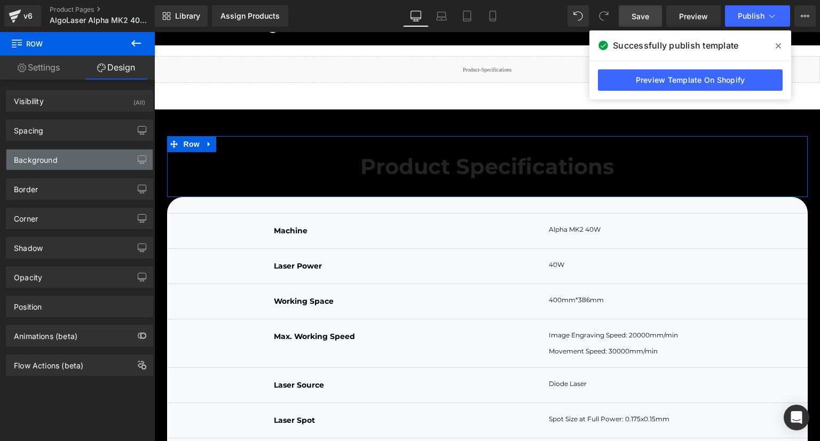
click at [48, 159] on div "Background" at bounding box center [36, 157] width 44 height 15
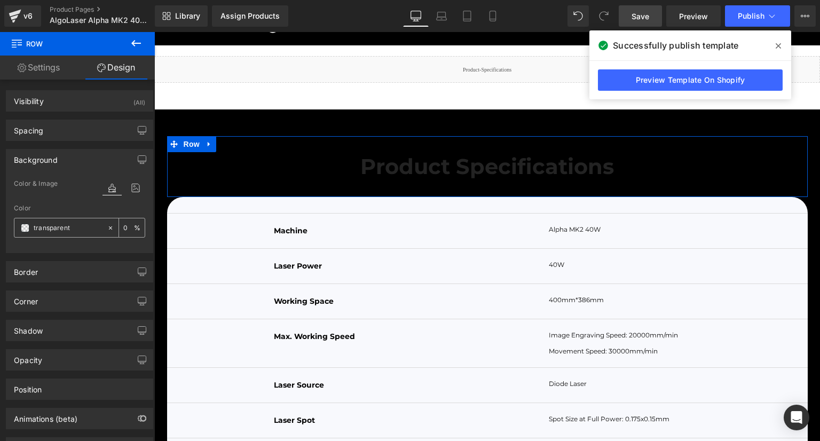
click at [23, 229] on span at bounding box center [25, 228] width 9 height 9
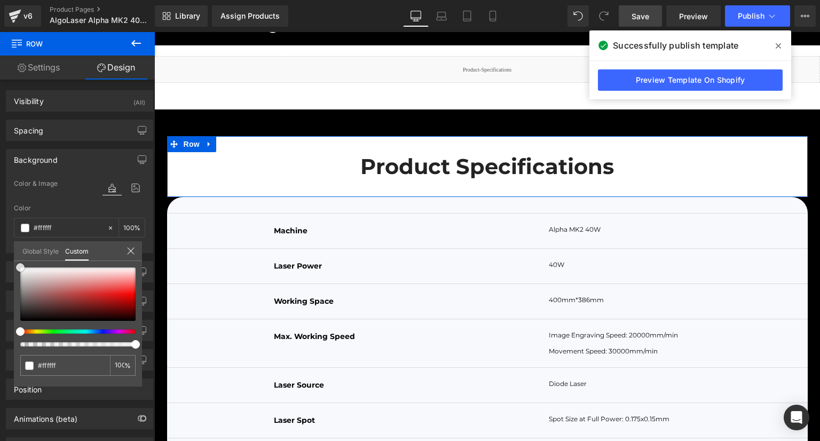
drag, startPoint x: 45, startPoint y: 276, endPoint x: 12, endPoint y: 260, distance: 37.5
click at [12, 253] on div "Background Color & Image color Color transparent 0 % Image Replace Image Upload…" at bounding box center [80, 197] width 160 height 112
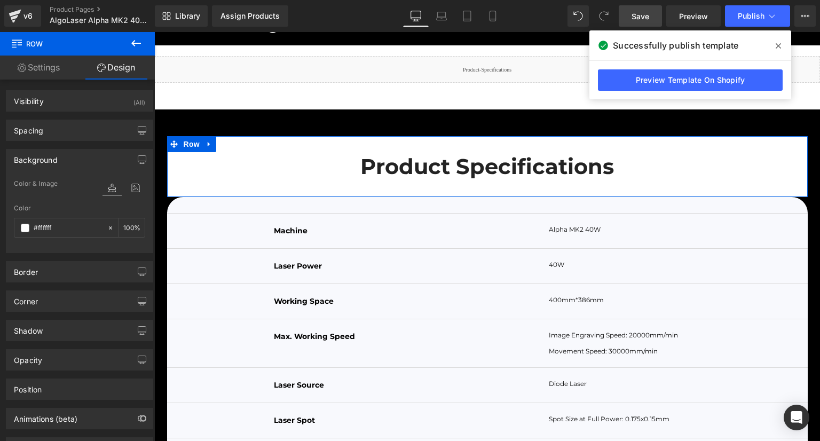
click at [44, 71] on link "Settings" at bounding box center [38, 68] width 77 height 24
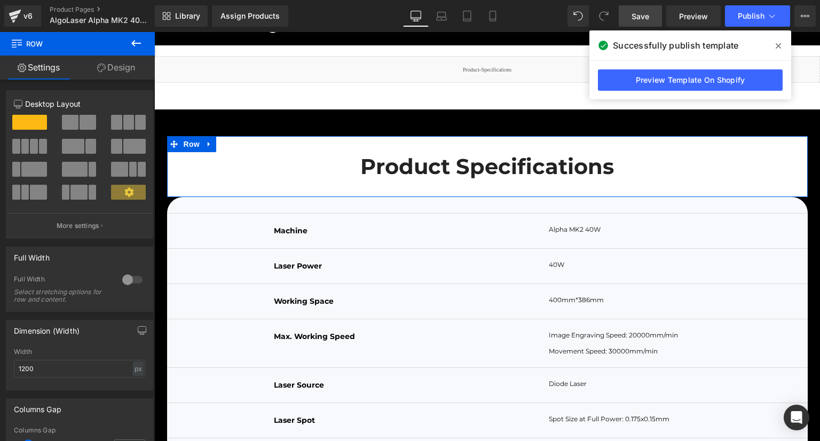
click at [113, 67] on link "Design" at bounding box center [115, 68] width 77 height 24
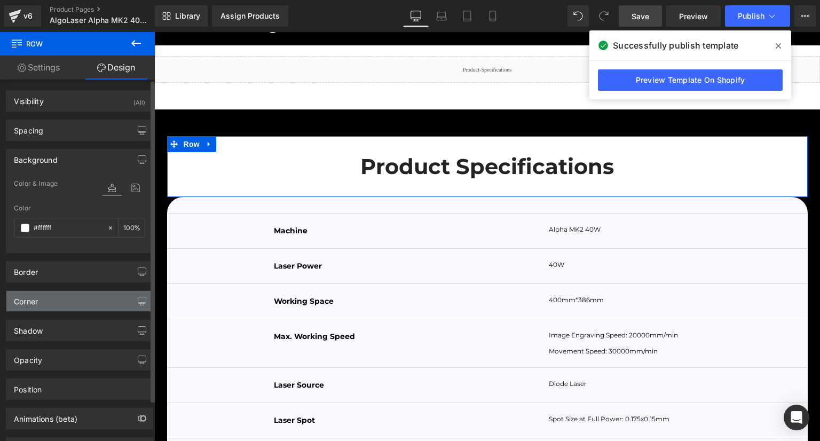
click at [63, 299] on div "Corner" at bounding box center [79, 301] width 146 height 20
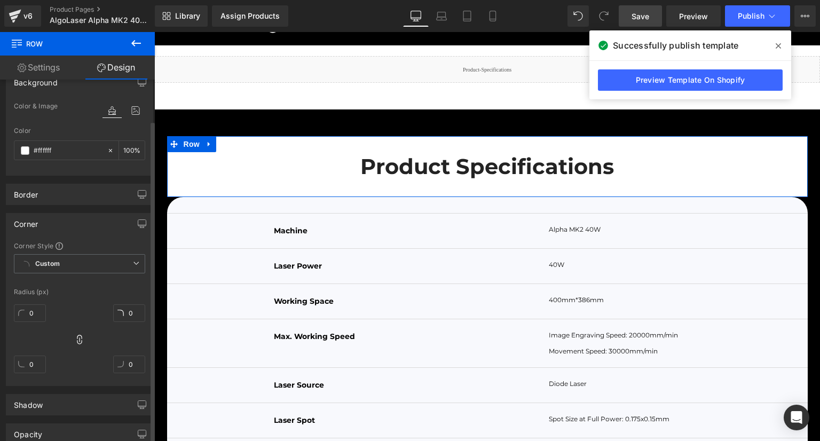
scroll to position [107, 0]
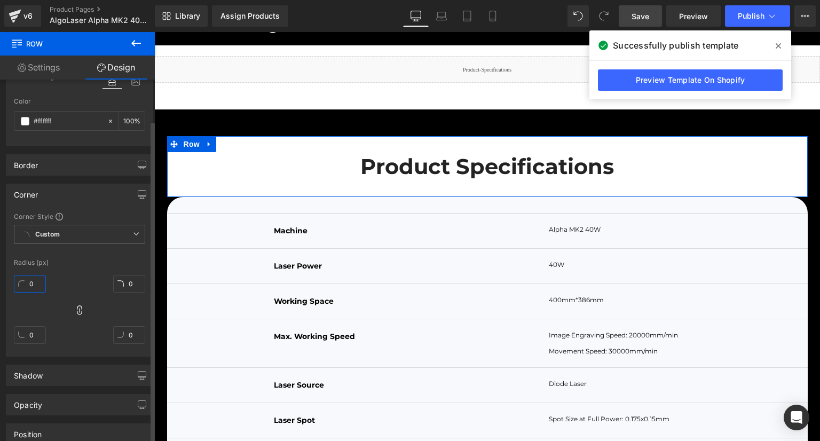
click at [36, 280] on input "0" at bounding box center [30, 284] width 32 height 18
click at [74, 305] on icon at bounding box center [79, 310] width 11 height 11
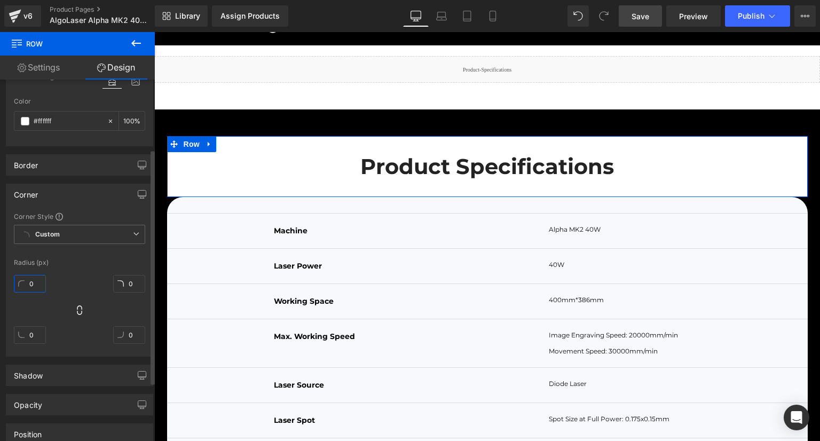
click at [43, 290] on input "0" at bounding box center [30, 284] width 32 height 18
type input "30"
drag, startPoint x: 128, startPoint y: 280, endPoint x: 137, endPoint y: 286, distance: 10.8
click at [128, 280] on input "0" at bounding box center [129, 284] width 32 height 18
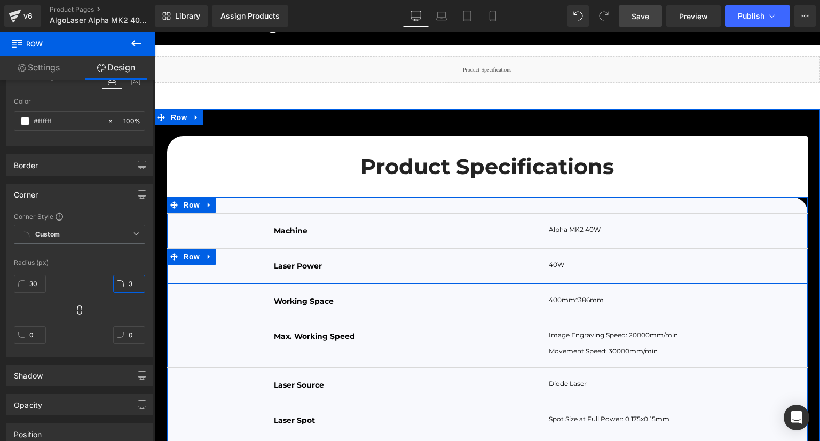
type input "30"
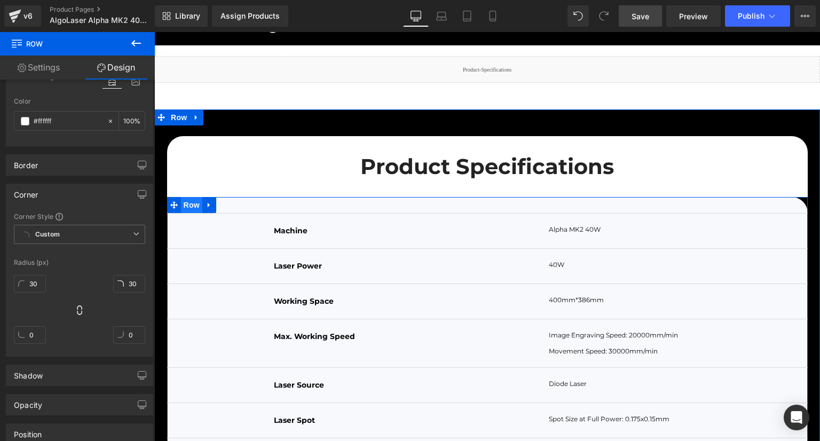
click at [185, 213] on span "Row" at bounding box center [191, 205] width 21 height 16
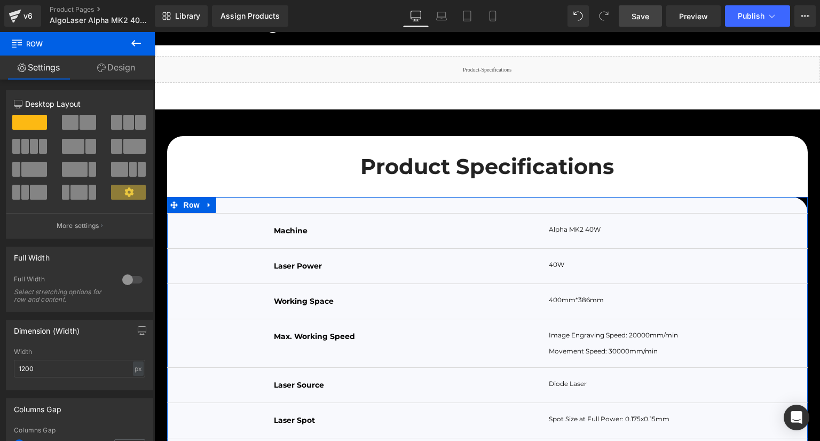
click at [129, 69] on link "Design" at bounding box center [115, 68] width 77 height 24
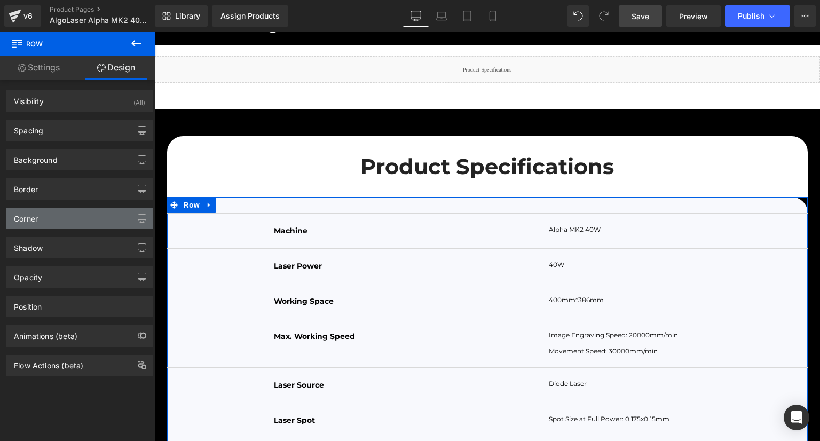
click at [68, 224] on div "Corner" at bounding box center [79, 218] width 146 height 20
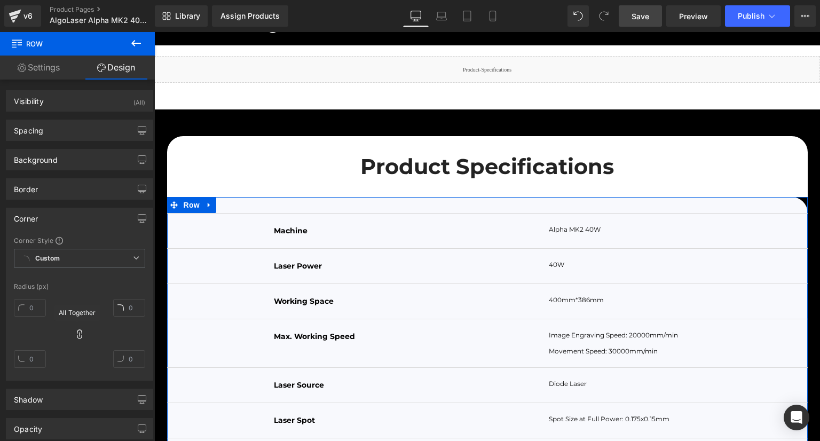
click at [79, 333] on icon at bounding box center [79, 334] width 11 height 11
click at [40, 308] on input "text" at bounding box center [30, 308] width 32 height 18
type input "0"
drag, startPoint x: 126, startPoint y: 309, endPoint x: 119, endPoint y: 304, distance: 8.2
click at [126, 309] on input "text" at bounding box center [129, 308] width 32 height 18
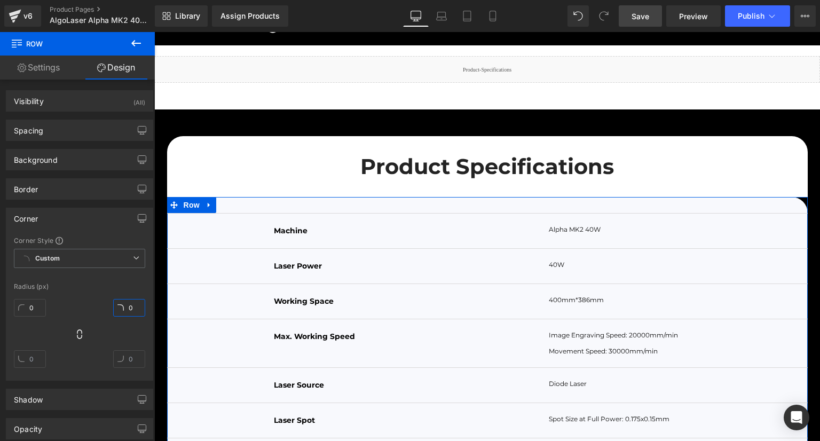
type input "0"
click at [107, 287] on div "Radius (px)" at bounding box center [79, 286] width 131 height 7
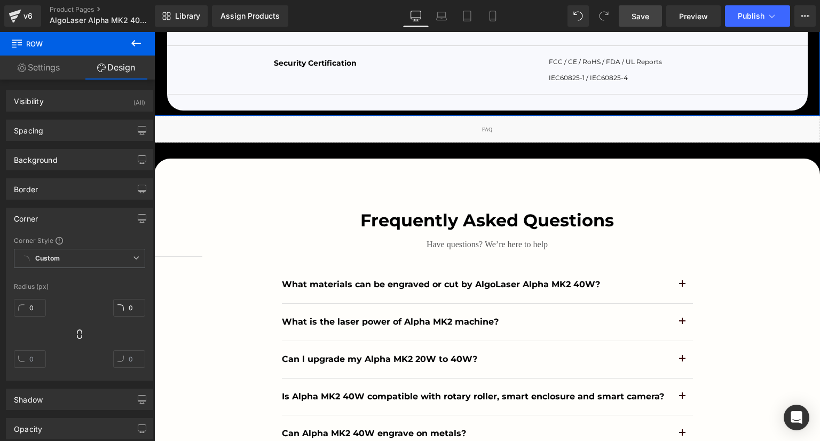
scroll to position [4697, 0]
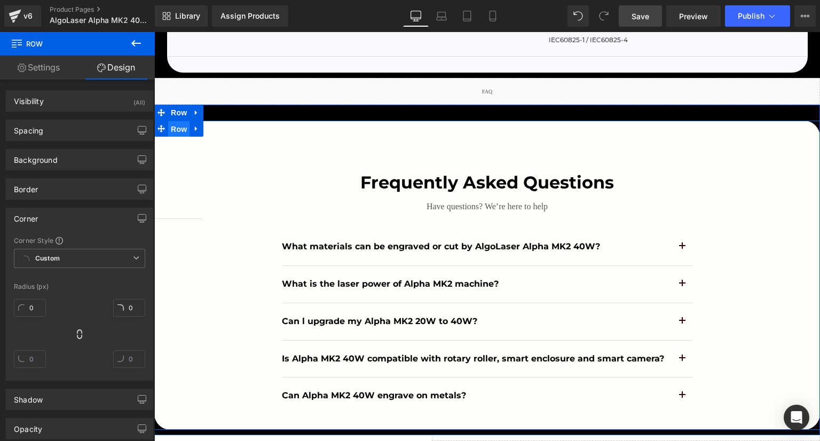
click at [176, 137] on span "Row" at bounding box center [178, 129] width 21 height 16
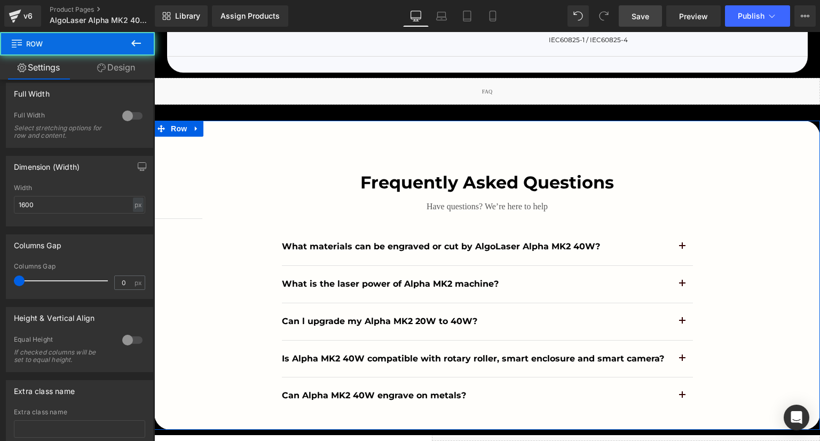
scroll to position [214, 0]
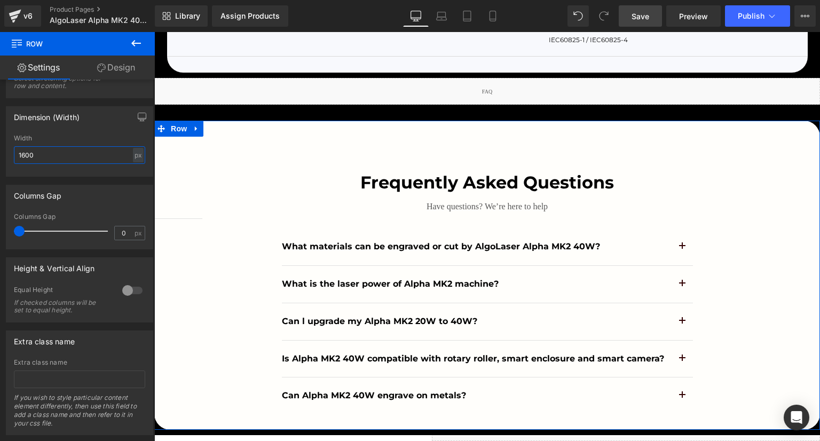
click at [50, 158] on input "1600" at bounding box center [79, 155] width 131 height 18
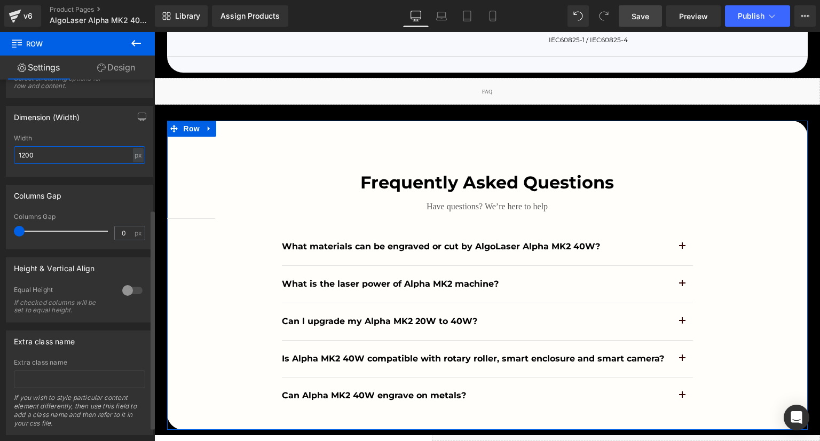
type input "1200"
click at [82, 139] on div "Width" at bounding box center [79, 138] width 131 height 7
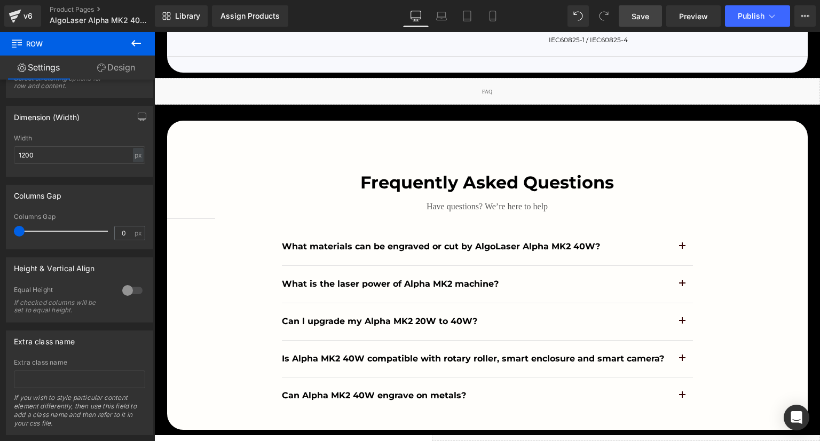
click at [647, 20] on span "Save" at bounding box center [641, 16] width 18 height 11
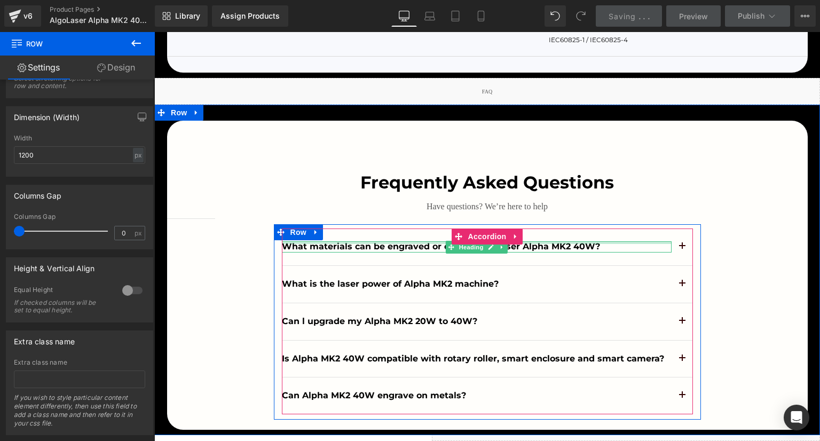
scroll to position [4750, 0]
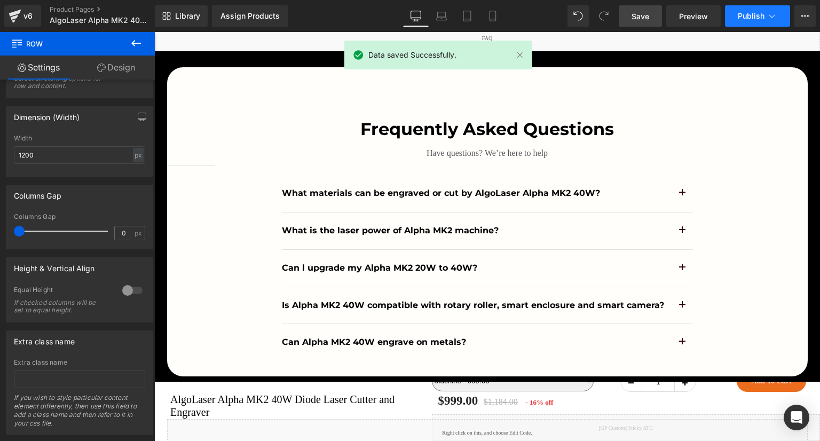
click at [741, 15] on span "Publish" at bounding box center [751, 16] width 27 height 9
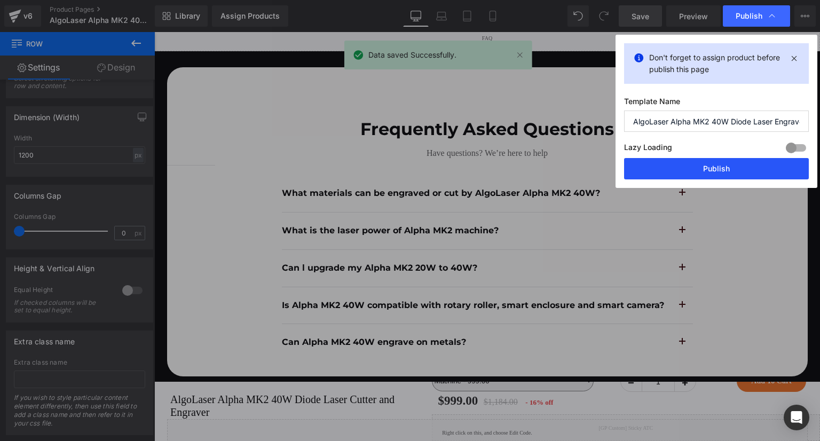
click at [738, 169] on button "Publish" at bounding box center [716, 168] width 185 height 21
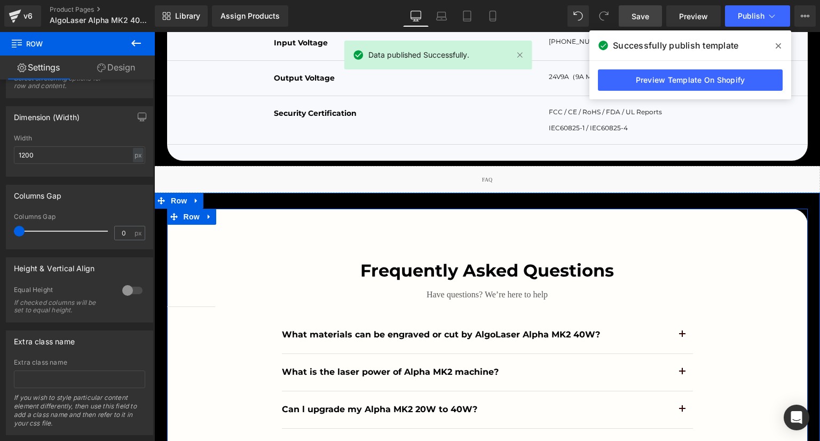
scroll to position [4590, 0]
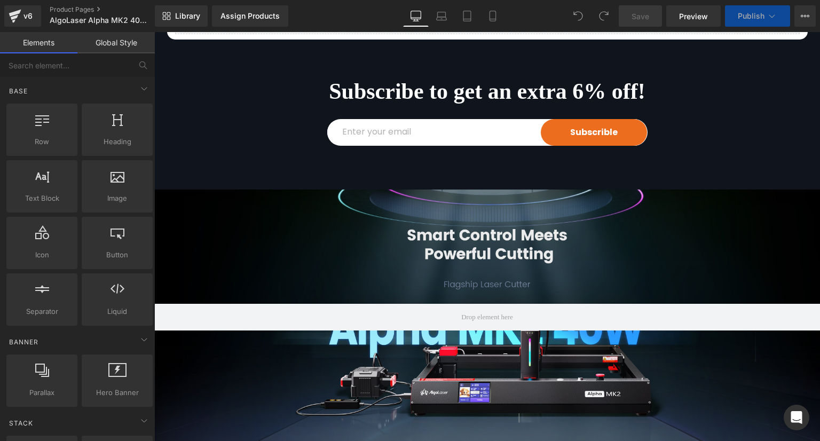
scroll to position [587, 0]
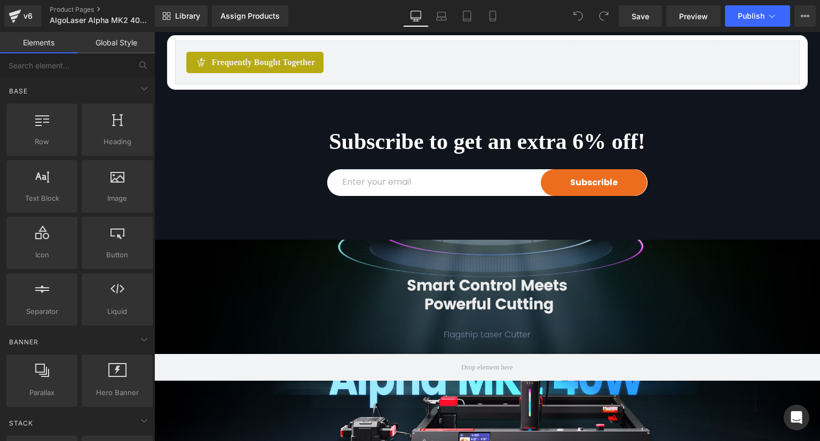
click at [463, 155] on div "Subscribe to get an extra 6% off! Heading" at bounding box center [487, 141] width 625 height 27
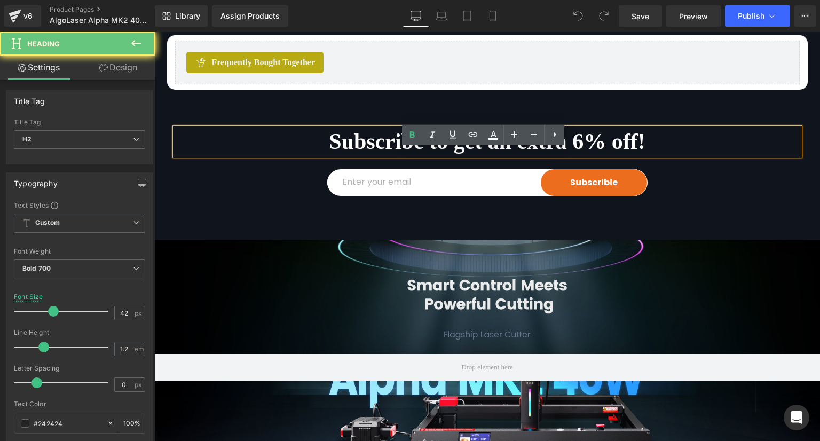
click at [495, 154] on font "Subscribe to get an extra 6% off!" at bounding box center [487, 141] width 317 height 25
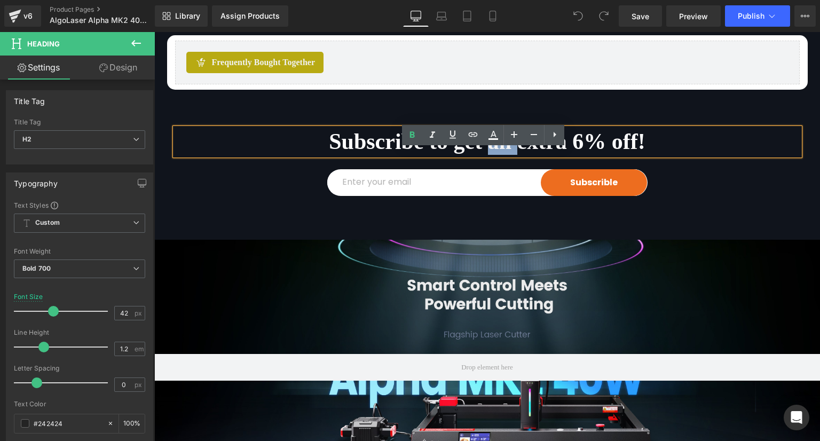
click at [495, 154] on font "Subscribe to get an extra 6% off!" at bounding box center [487, 141] width 317 height 25
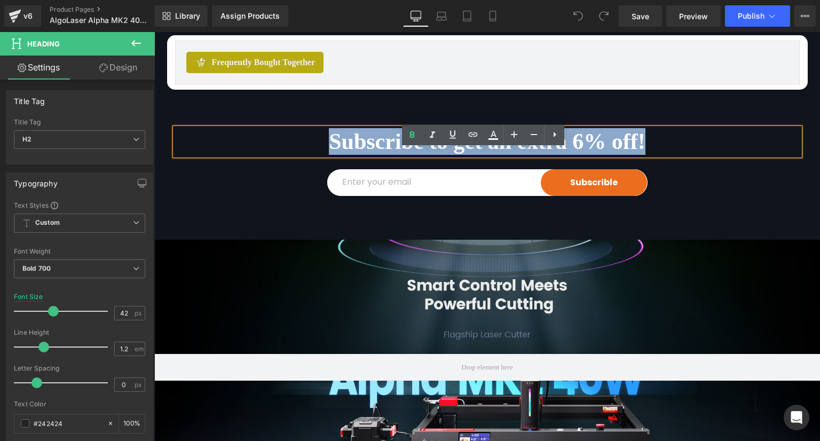
click at [495, 154] on font "Subscribe to get an extra 6% off!" at bounding box center [487, 141] width 317 height 25
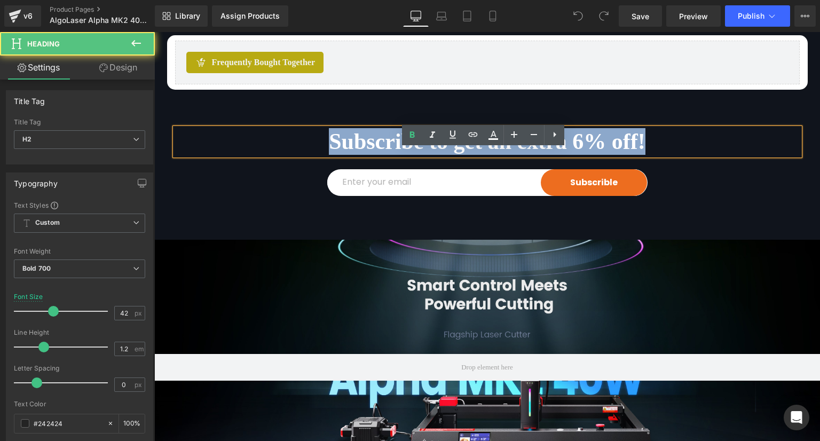
paste div
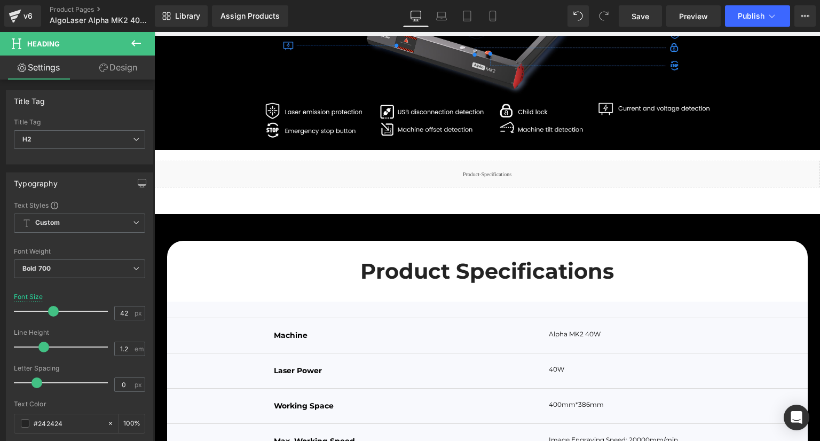
scroll to position [3845, 0]
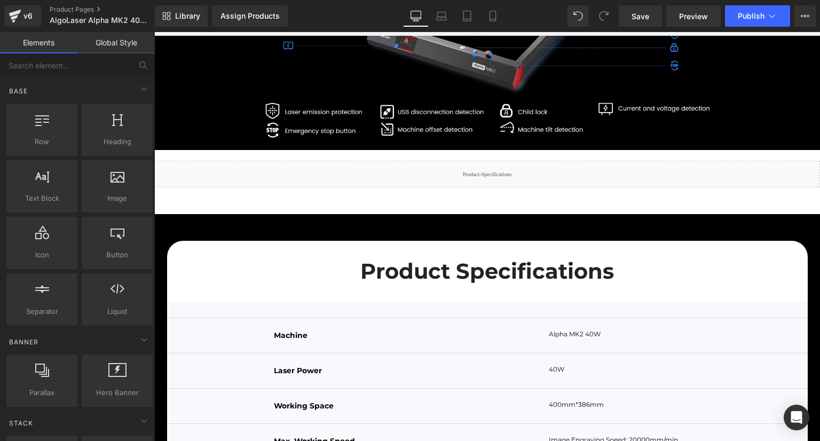
drag, startPoint x: 215, startPoint y: 176, endPoint x: 184, endPoint y: 212, distance: 47.3
drag, startPoint x: 184, startPoint y: 212, endPoint x: 159, endPoint y: 223, distance: 27.8
drag, startPoint x: 167, startPoint y: 221, endPoint x: 445, endPoint y: 215, distance: 278.2
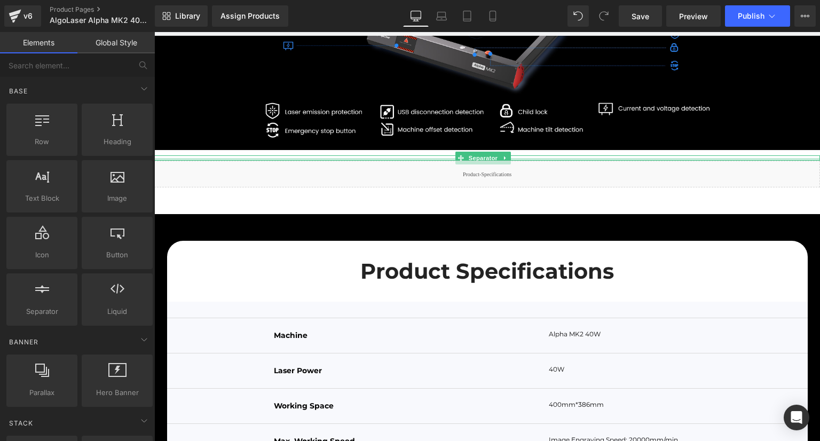
click at [425, 161] on div at bounding box center [487, 159] width 666 height 3
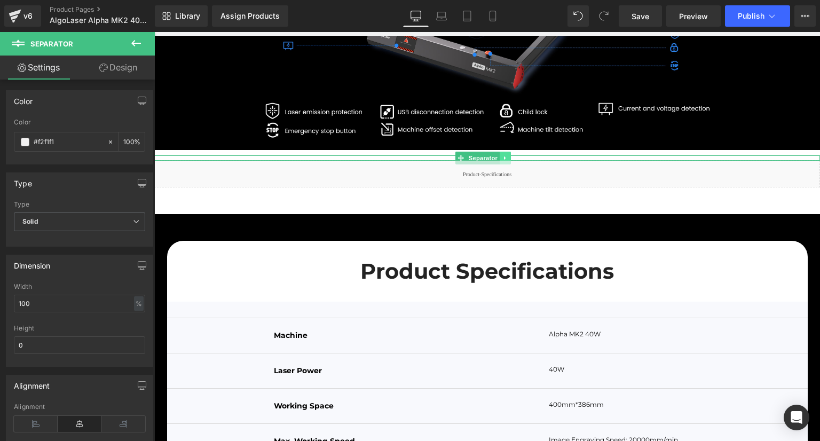
click at [506, 160] on icon at bounding box center [505, 158] width 2 height 4
click at [514, 161] on icon at bounding box center [511, 158] width 6 height 6
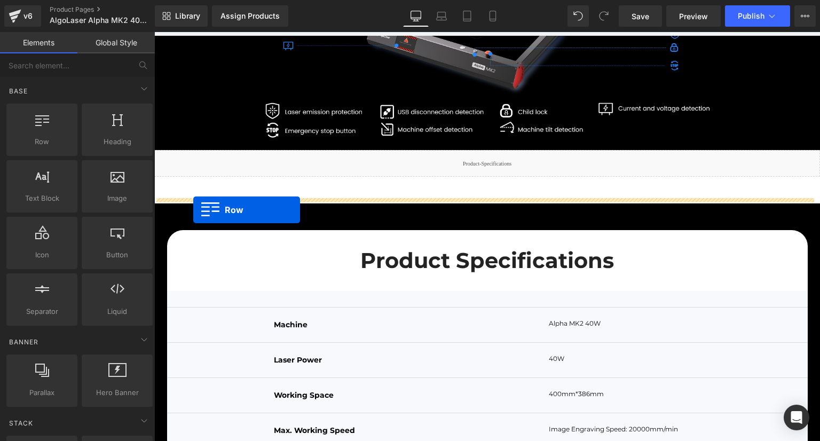
drag, startPoint x: 197, startPoint y: 163, endPoint x: 193, endPoint y: 210, distance: 47.1
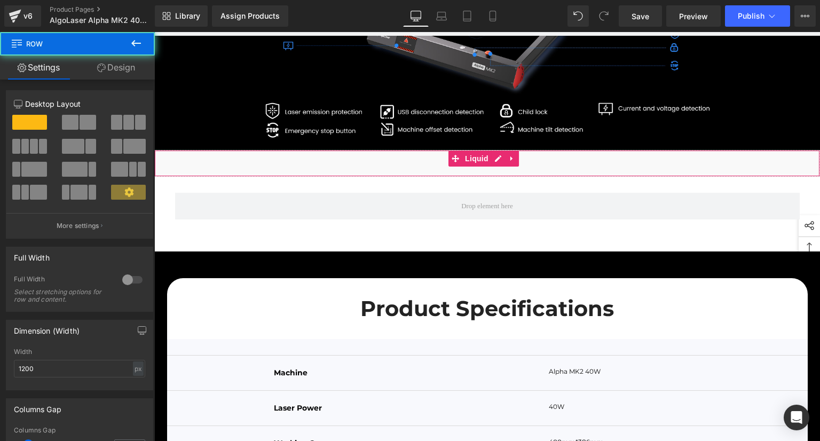
click at [280, 177] on div "Liquid" at bounding box center [487, 163] width 666 height 27
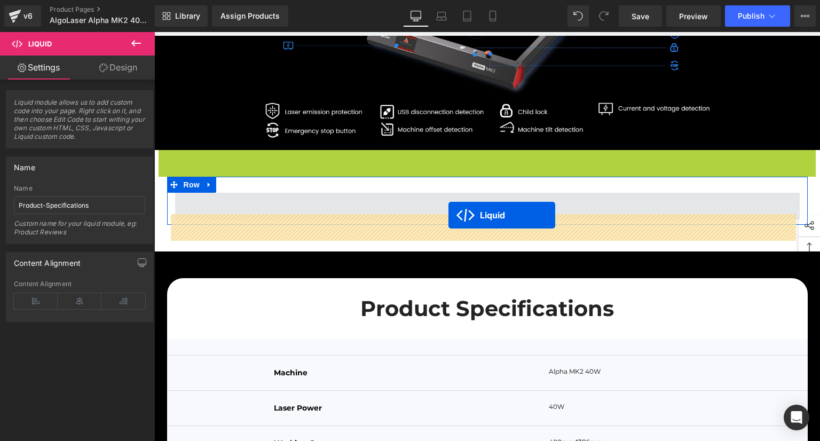
drag, startPoint x: 453, startPoint y: 179, endPoint x: 449, endPoint y: 215, distance: 36.6
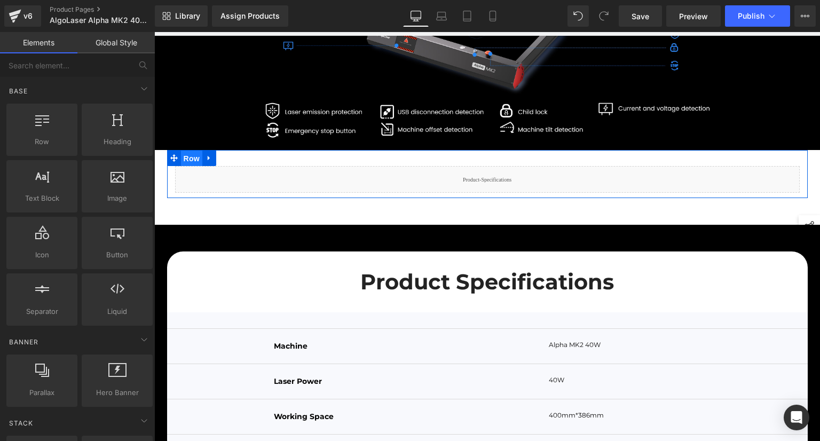
click at [184, 167] on span "Row" at bounding box center [191, 159] width 21 height 16
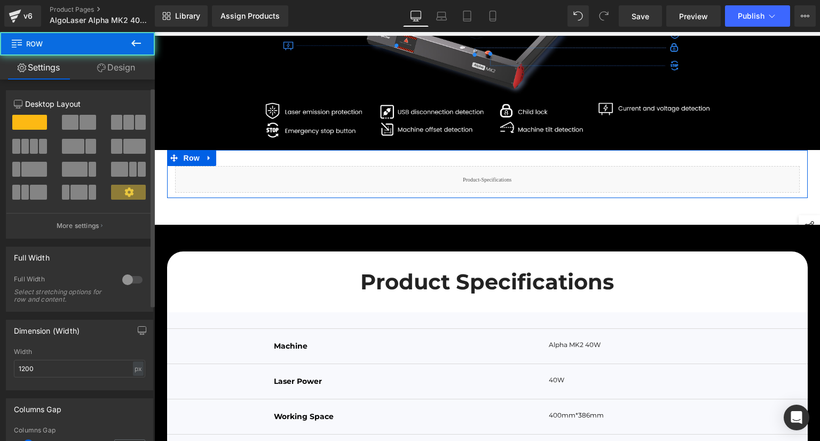
scroll to position [107, 0]
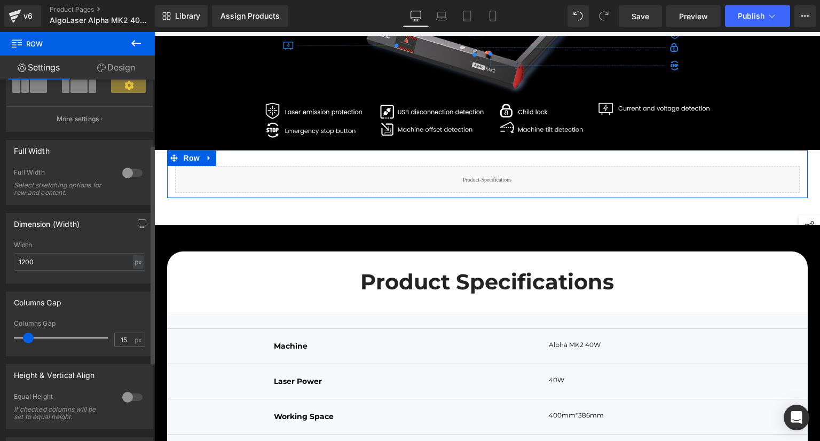
click at [130, 175] on div at bounding box center [133, 172] width 26 height 17
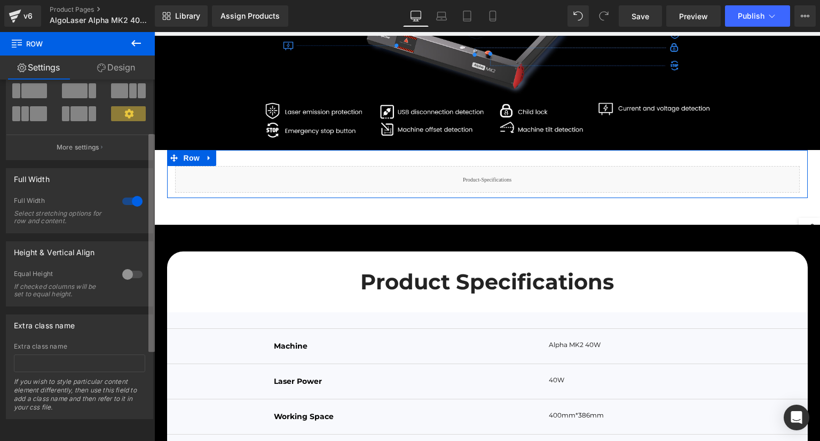
scroll to position [86, 0]
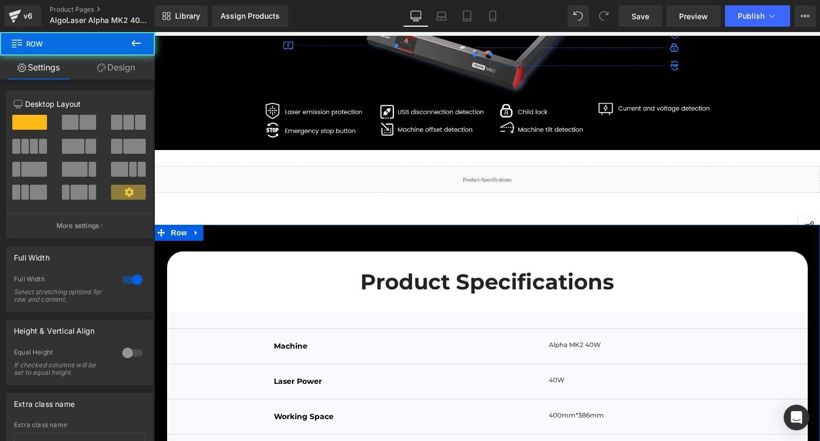
click at [135, 73] on link "Design" at bounding box center [115, 68] width 77 height 24
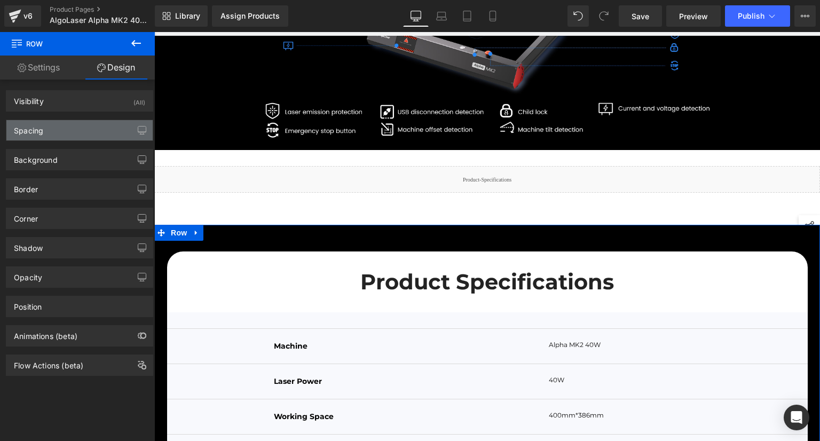
click at [75, 123] on div "Spacing" at bounding box center [79, 130] width 146 height 20
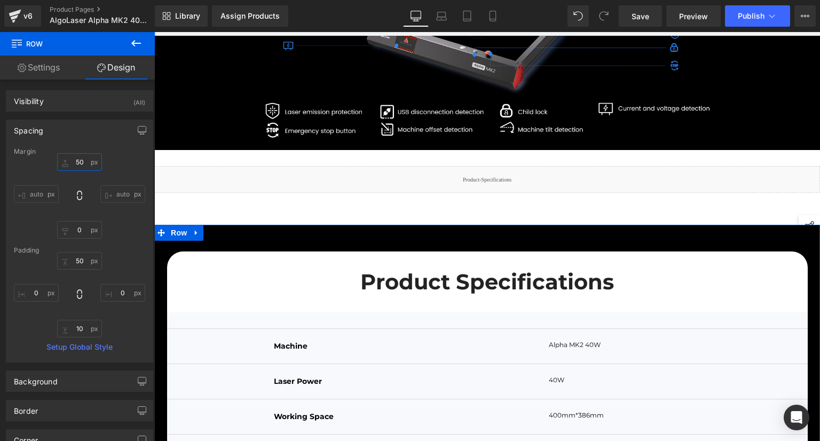
click at [84, 163] on input "50" at bounding box center [79, 162] width 45 height 18
type input "0"
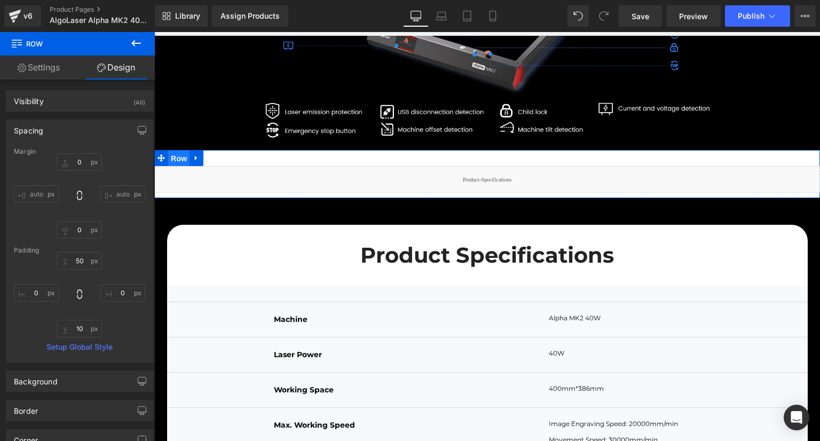
click at [180, 167] on span "Row" at bounding box center [178, 159] width 21 height 16
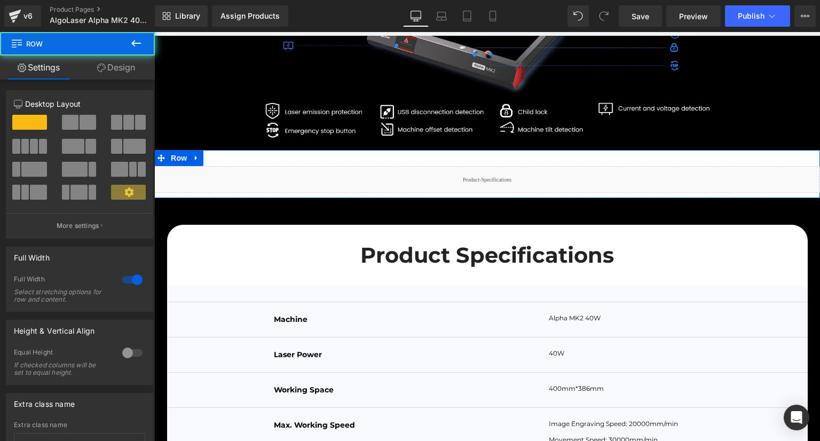
click at [120, 70] on link "Design" at bounding box center [115, 68] width 77 height 24
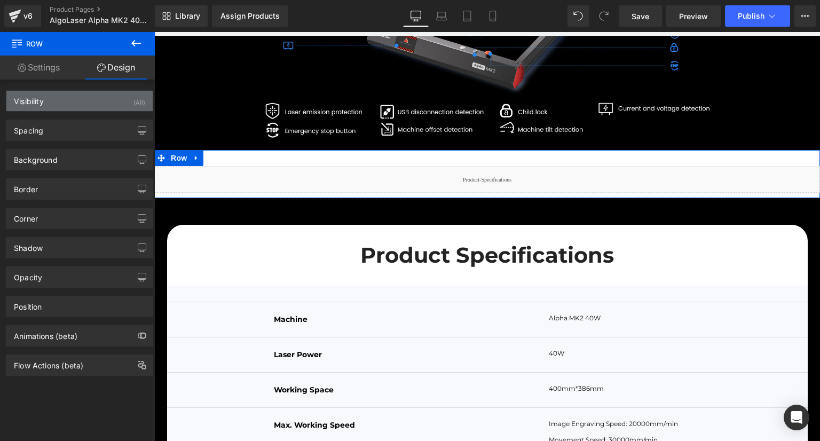
click at [69, 106] on div "Visibility (All)" at bounding box center [79, 101] width 146 height 20
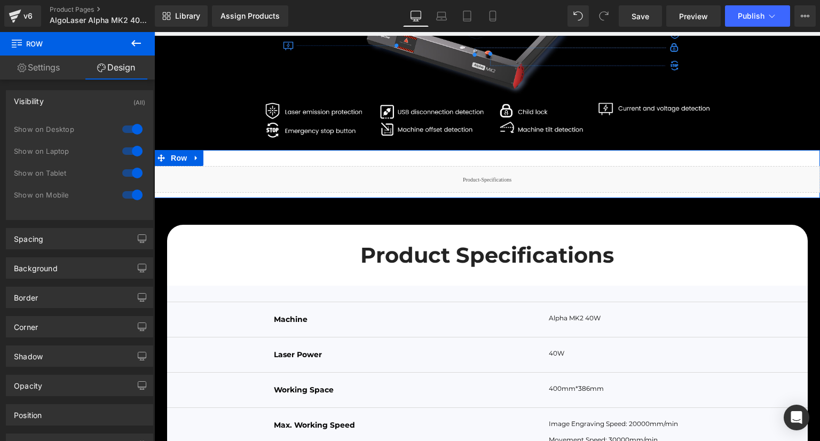
click at [69, 106] on div "Visibility (All)" at bounding box center [79, 101] width 146 height 20
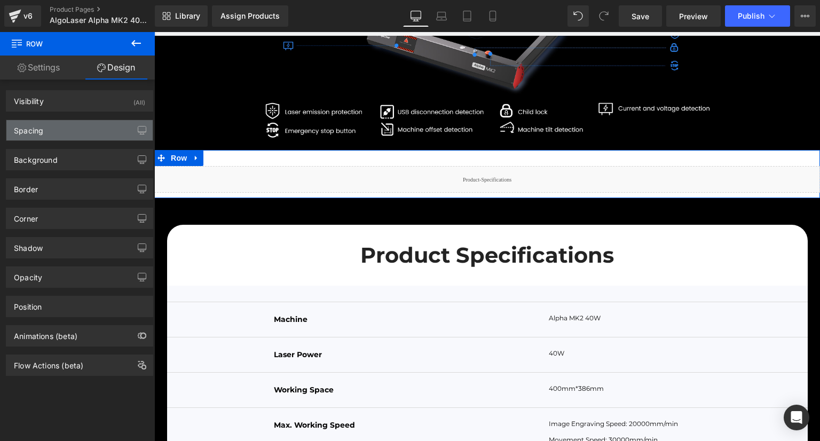
click at [69, 136] on div "Spacing" at bounding box center [79, 130] width 146 height 20
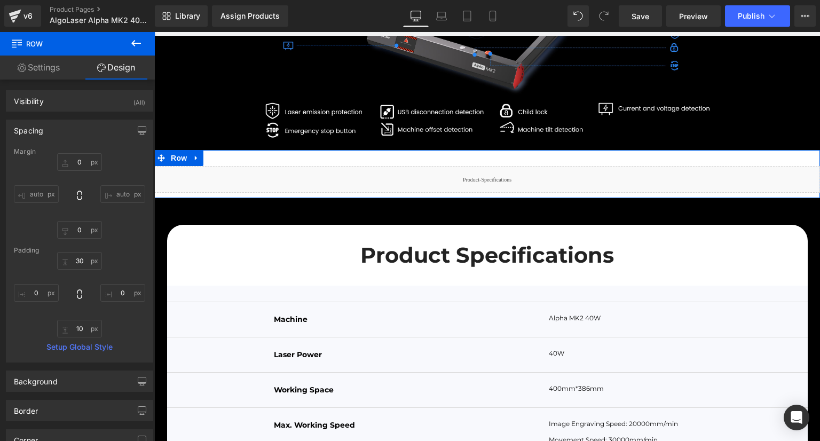
click at [75, 253] on div "Padding" at bounding box center [79, 250] width 131 height 7
click at [78, 262] on input "text" at bounding box center [79, 261] width 45 height 18
type input "10"
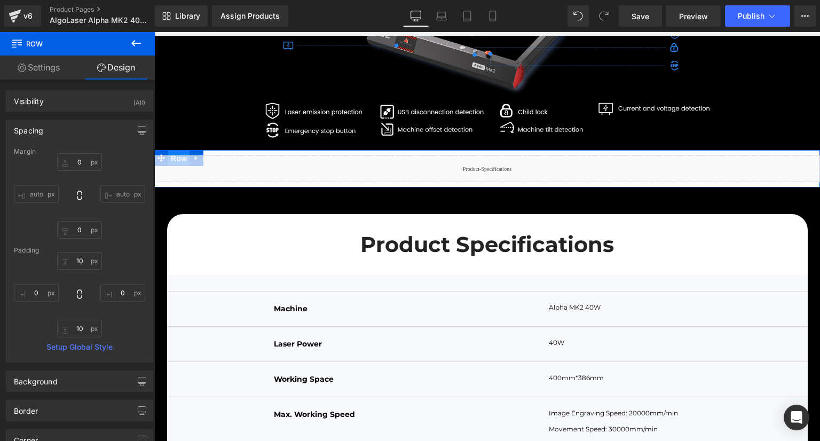
click at [173, 167] on span "Row" at bounding box center [178, 159] width 21 height 16
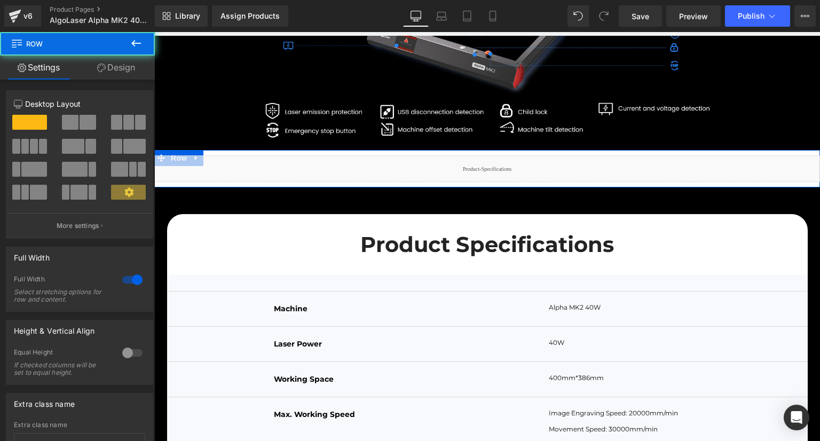
click at [122, 64] on link "Design" at bounding box center [115, 68] width 77 height 24
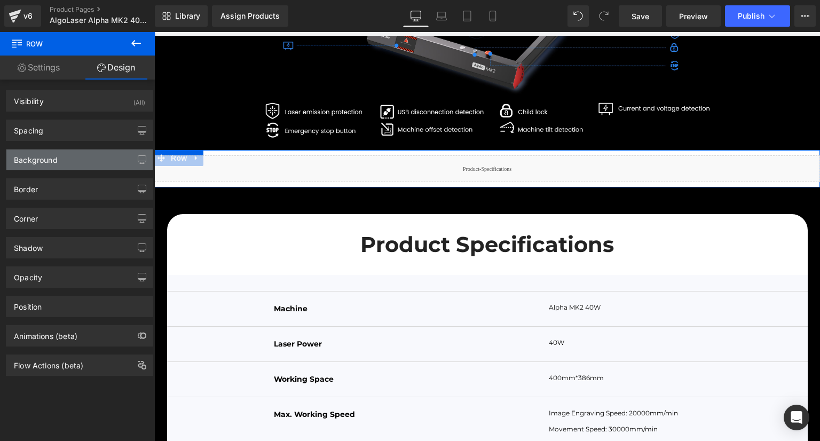
click at [56, 162] on div "Background" at bounding box center [36, 157] width 44 height 15
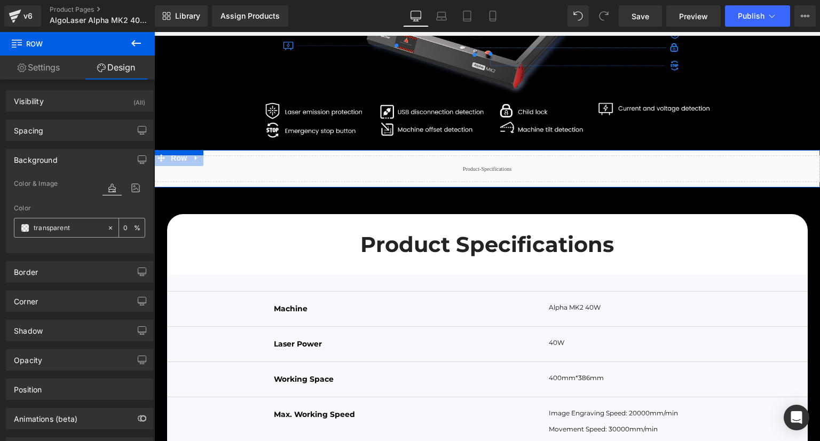
click at [26, 225] on span at bounding box center [25, 228] width 9 height 9
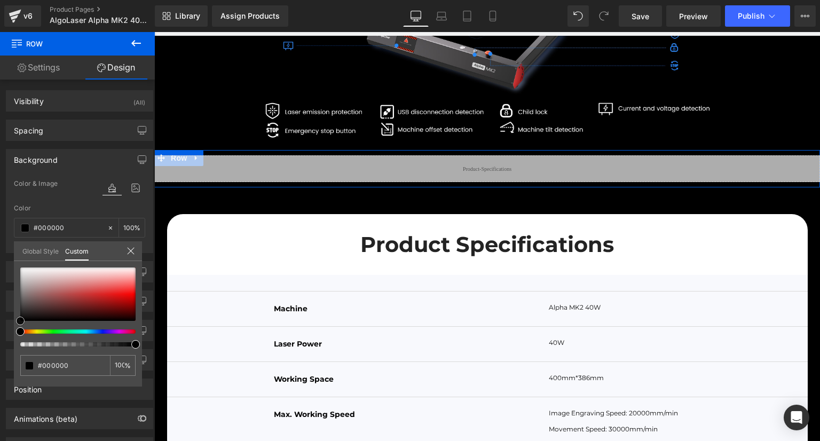
drag, startPoint x: 62, startPoint y: 298, endPoint x: 4, endPoint y: 336, distance: 69.2
click at [4, 253] on div "Background Color & Image color Color transparent 0 % Image Replace Image Upload…" at bounding box center [80, 197] width 160 height 112
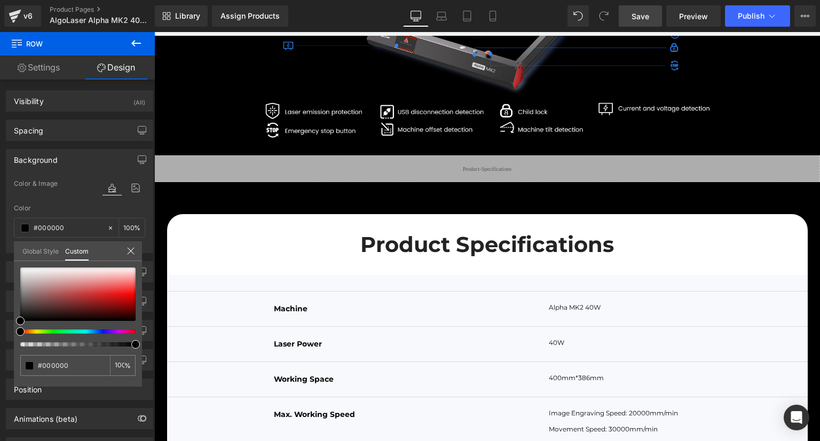
drag, startPoint x: 634, startPoint y: 14, endPoint x: 367, endPoint y: 402, distance: 470.6
click at [634, 14] on span "Save" at bounding box center [641, 16] width 18 height 11
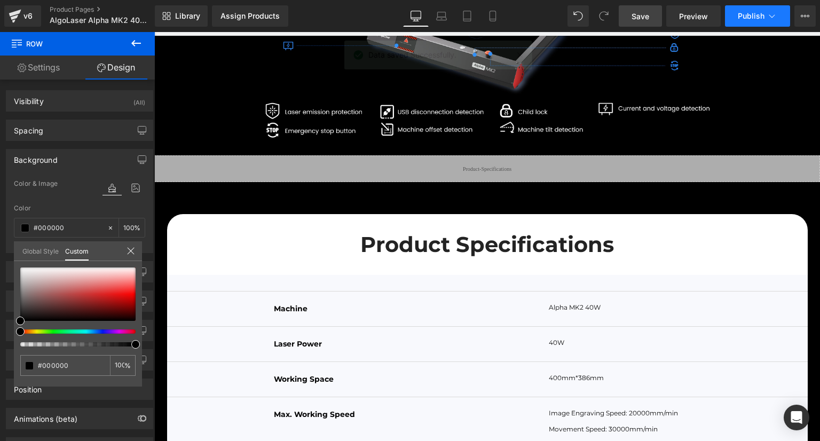
click at [748, 13] on span "Publish" at bounding box center [751, 16] width 27 height 9
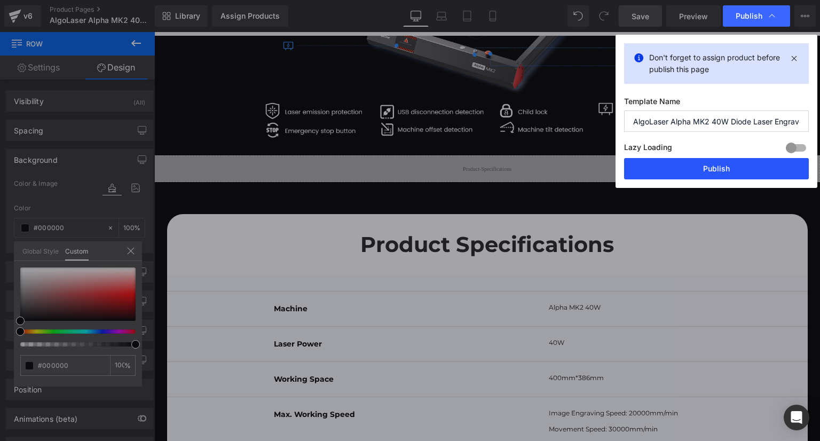
drag, startPoint x: 737, startPoint y: 176, endPoint x: 606, endPoint y: 228, distance: 140.9
click at [737, 176] on button "Publish" at bounding box center [716, 168] width 185 height 21
